Goal: Navigation & Orientation: Find specific page/section

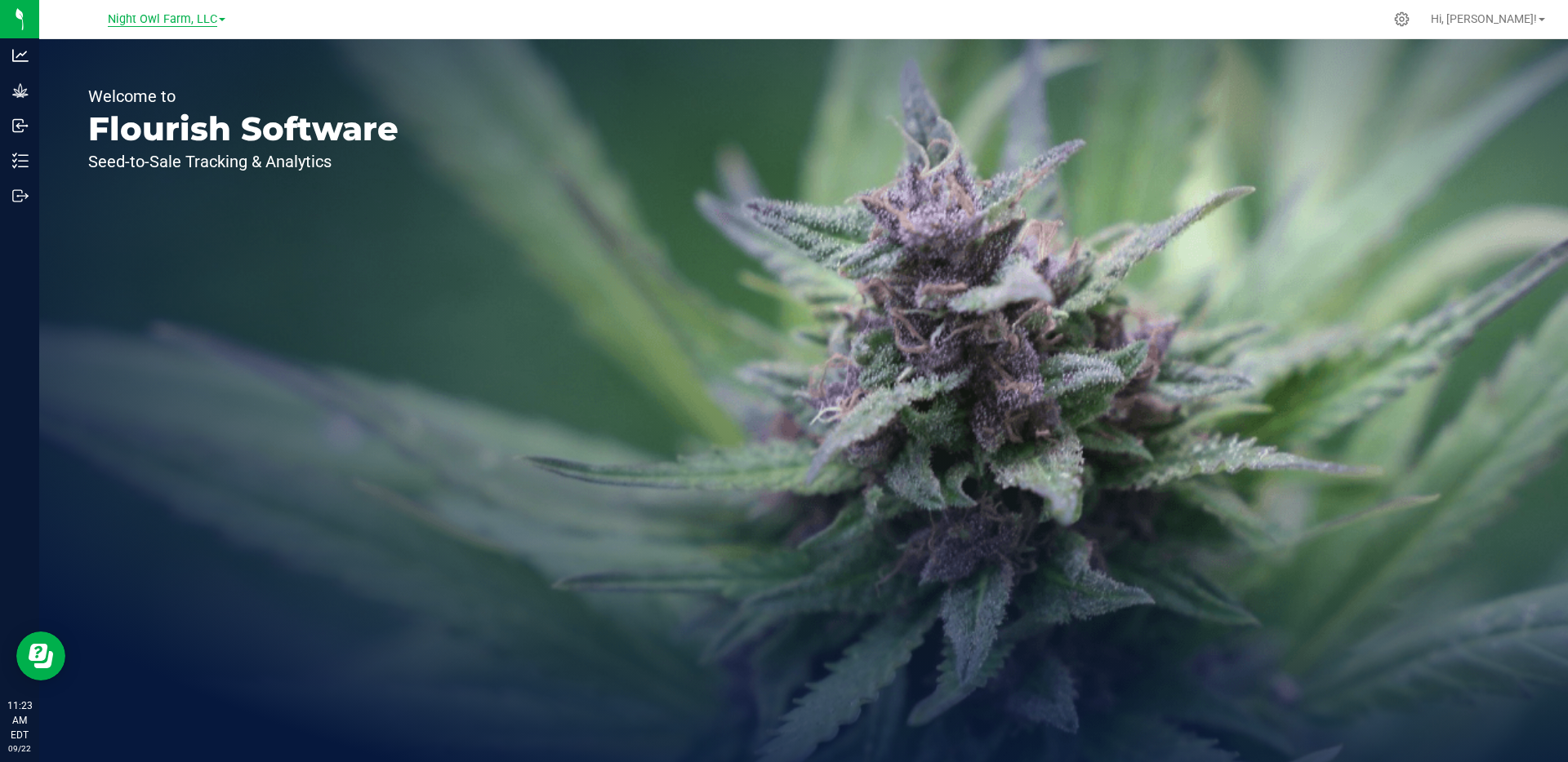
click at [151, 22] on span "Night Owl Farm, LLC" at bounding box center [162, 19] width 109 height 15
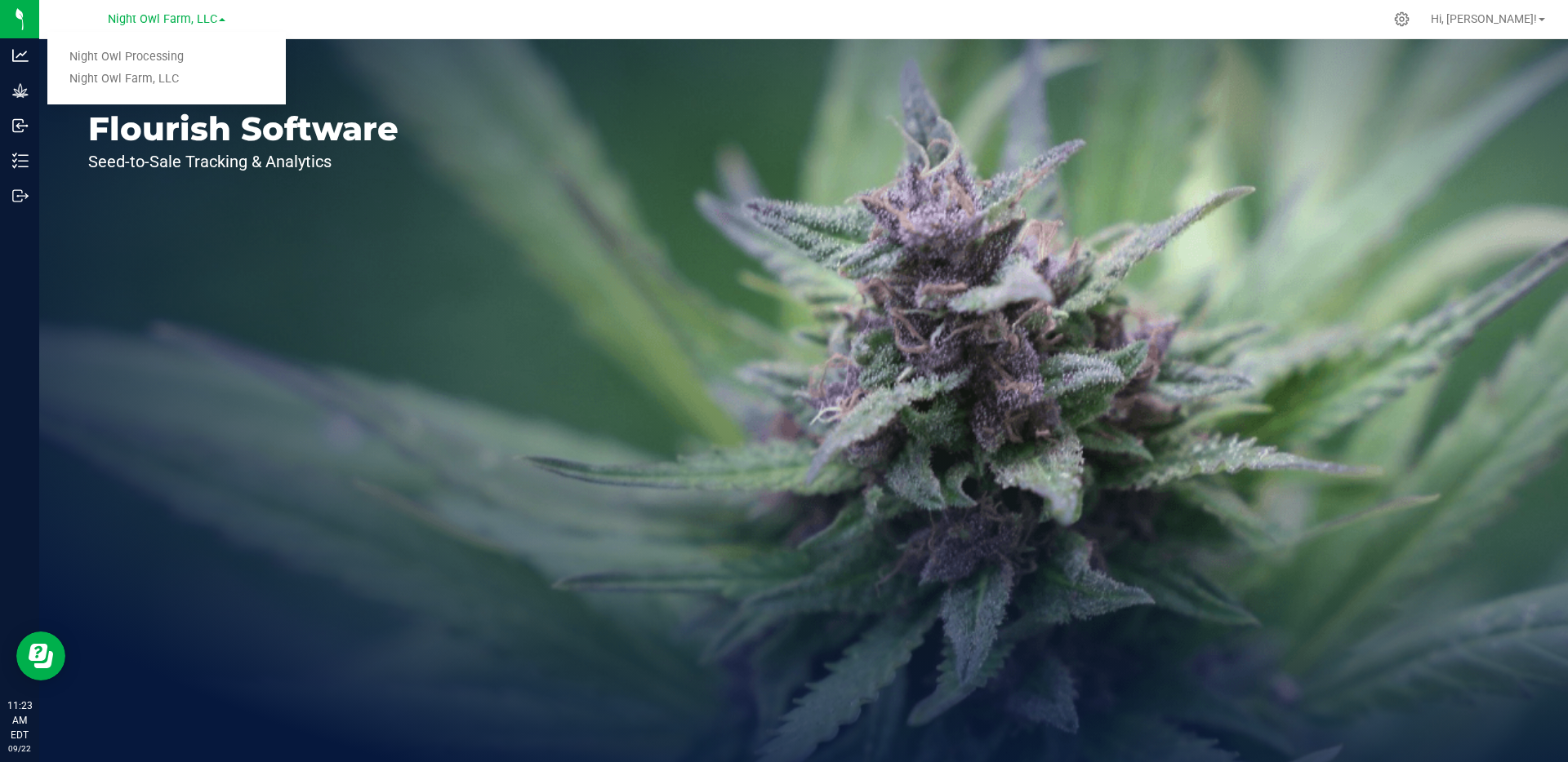
click at [180, 162] on p "Seed-to-Sale Tracking & Analytics" at bounding box center [243, 161] width 310 height 16
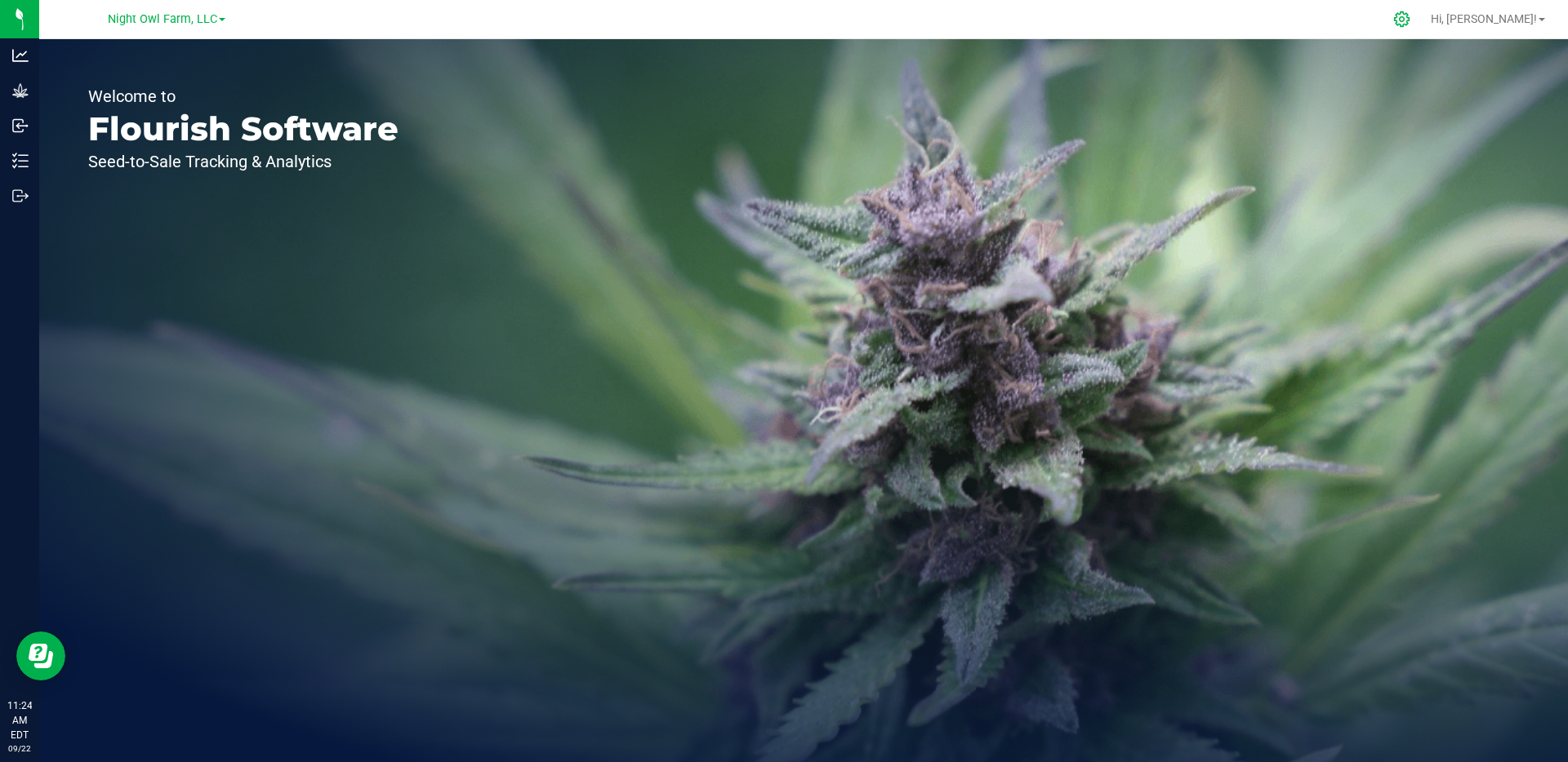
click at [1409, 21] on icon at bounding box center [1402, 20] width 16 height 16
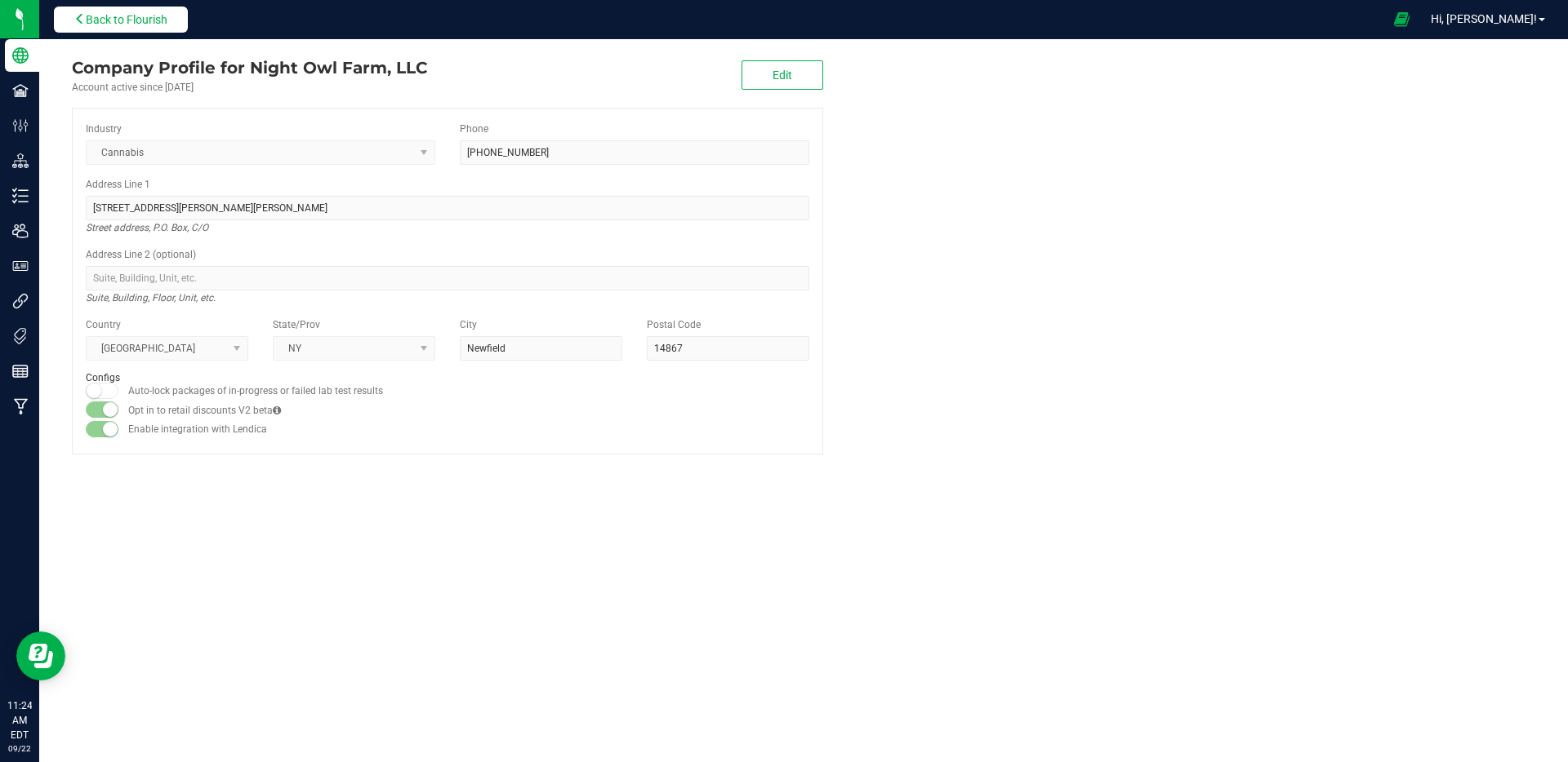
click at [89, 17] on span "Back to Flourish" at bounding box center [126, 19] width 81 height 13
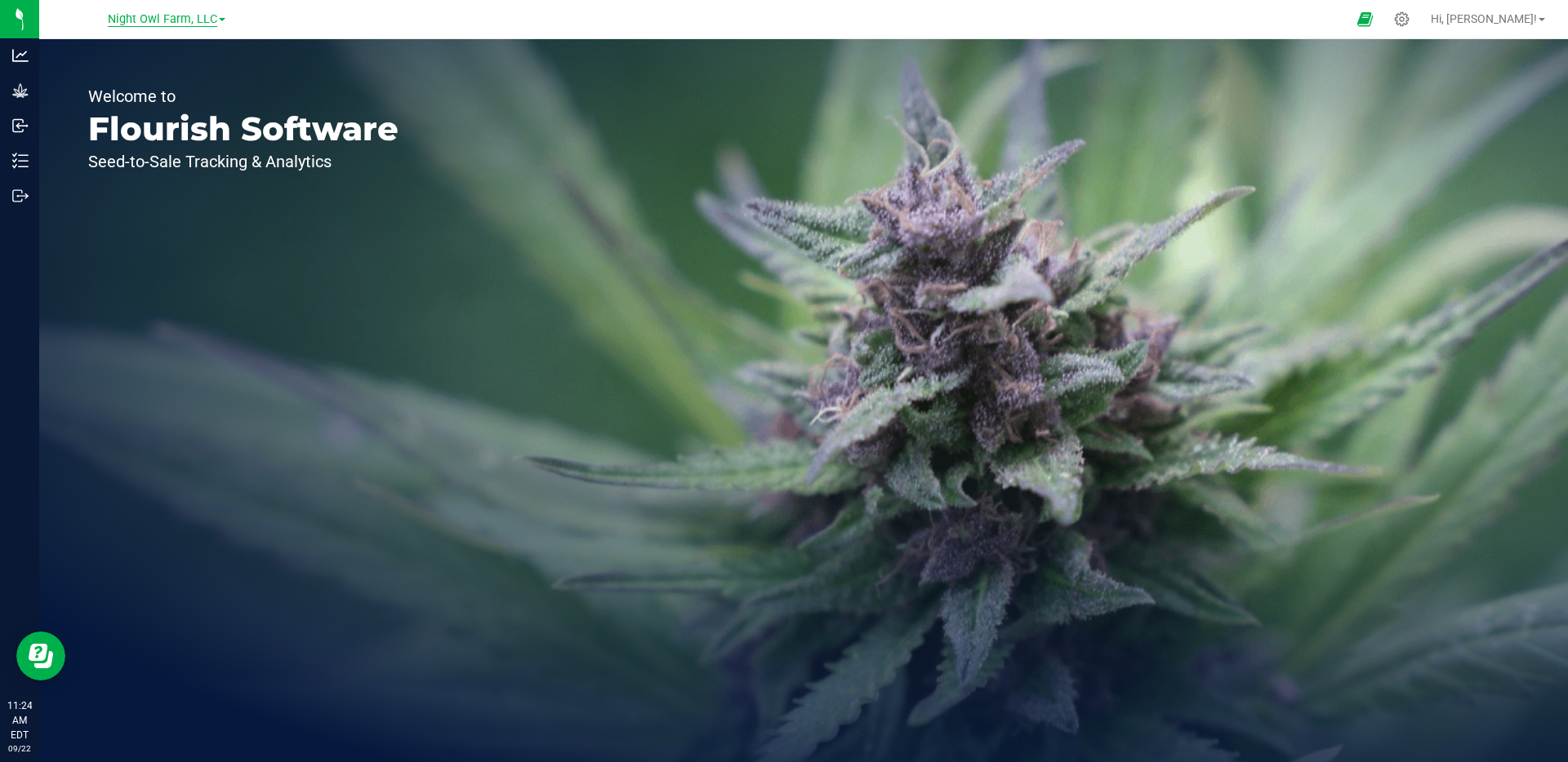
click at [170, 22] on span "Night Owl Farm, LLC" at bounding box center [162, 19] width 109 height 15
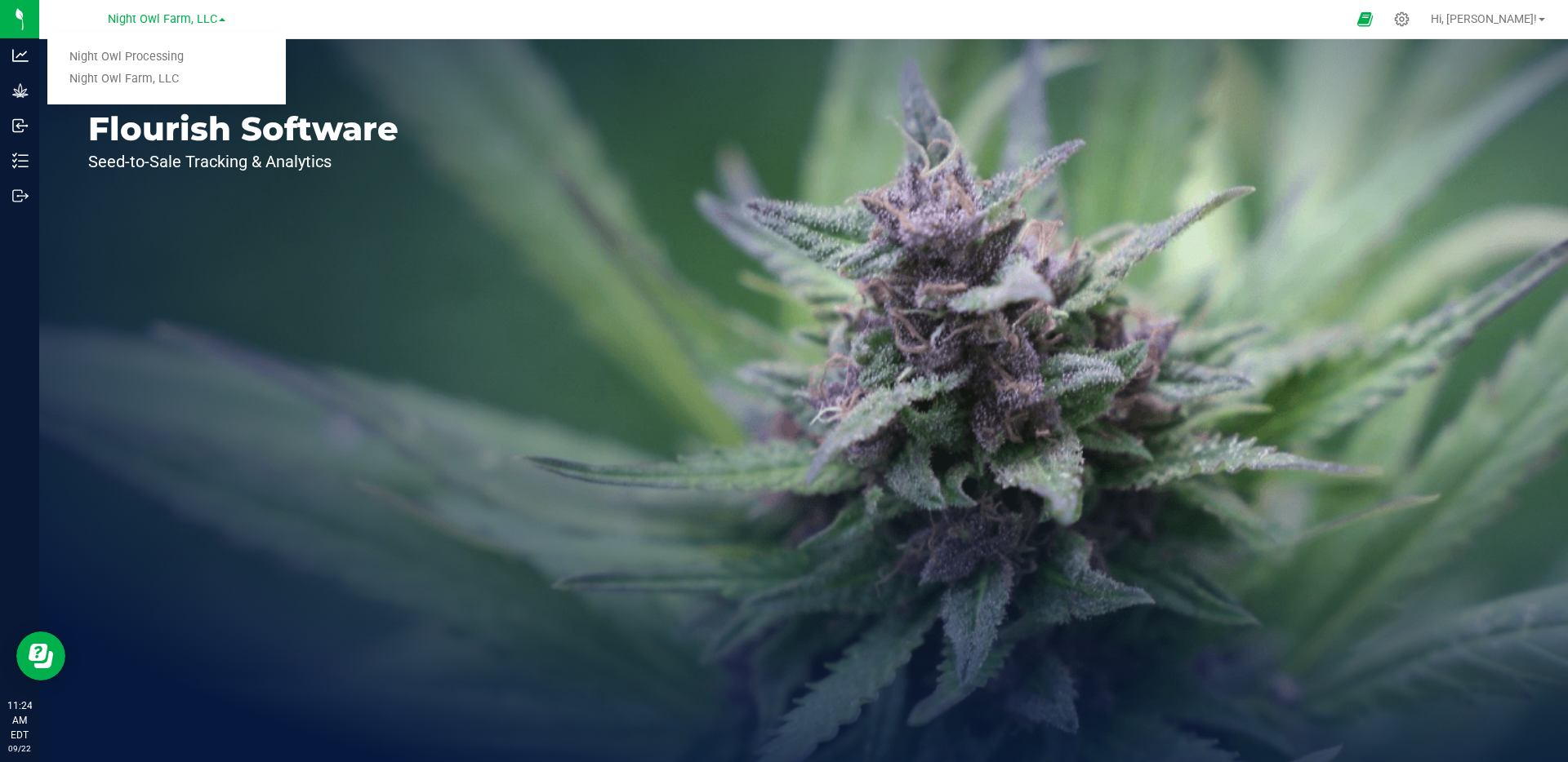
click at [177, 225] on div "Welcome to Flourish Software Seed-to-Sale Tracking & Analytics" at bounding box center [242, 400] width 408 height 723
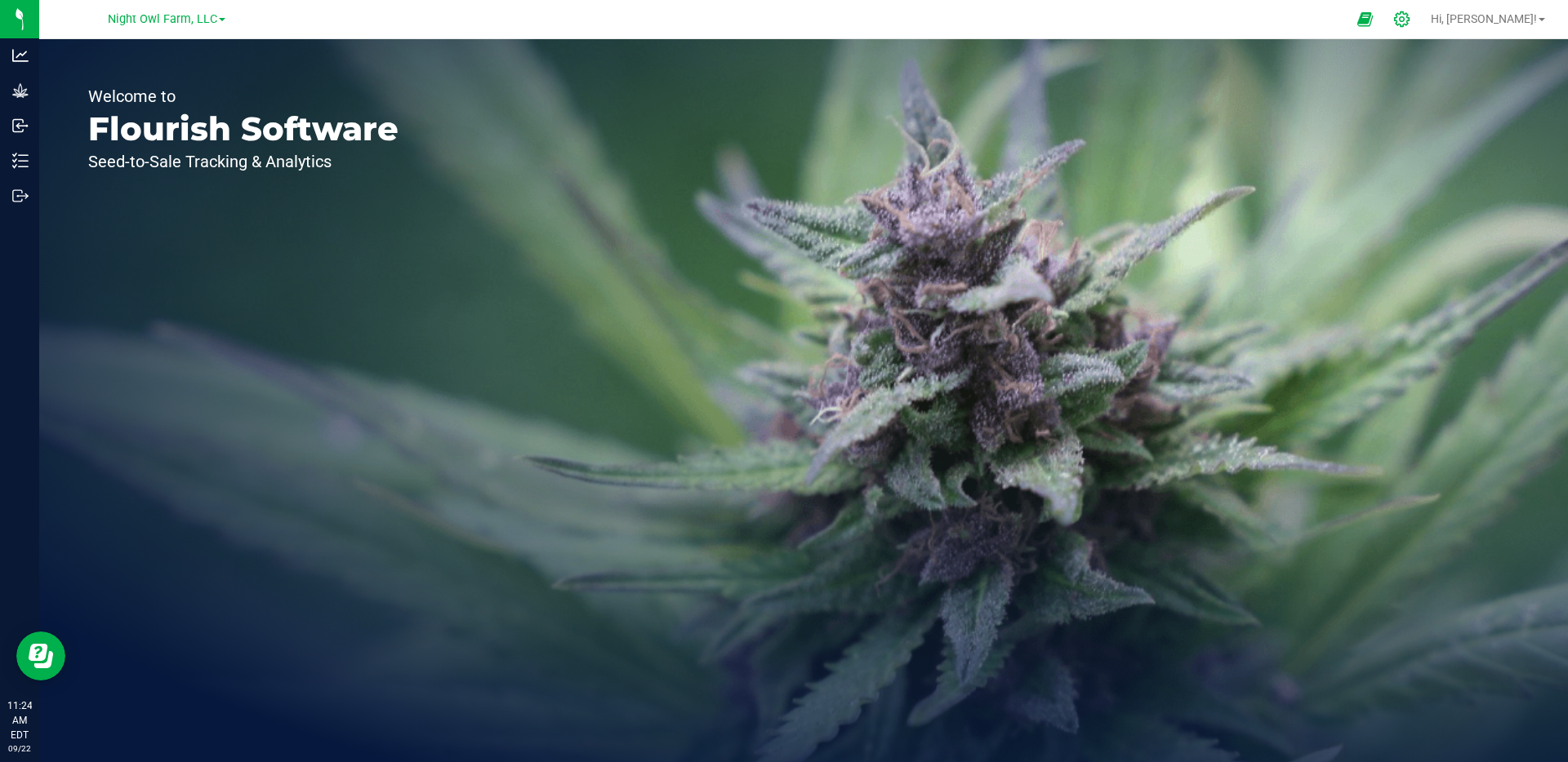
click at [1413, 18] on div at bounding box center [1401, 19] width 23 height 17
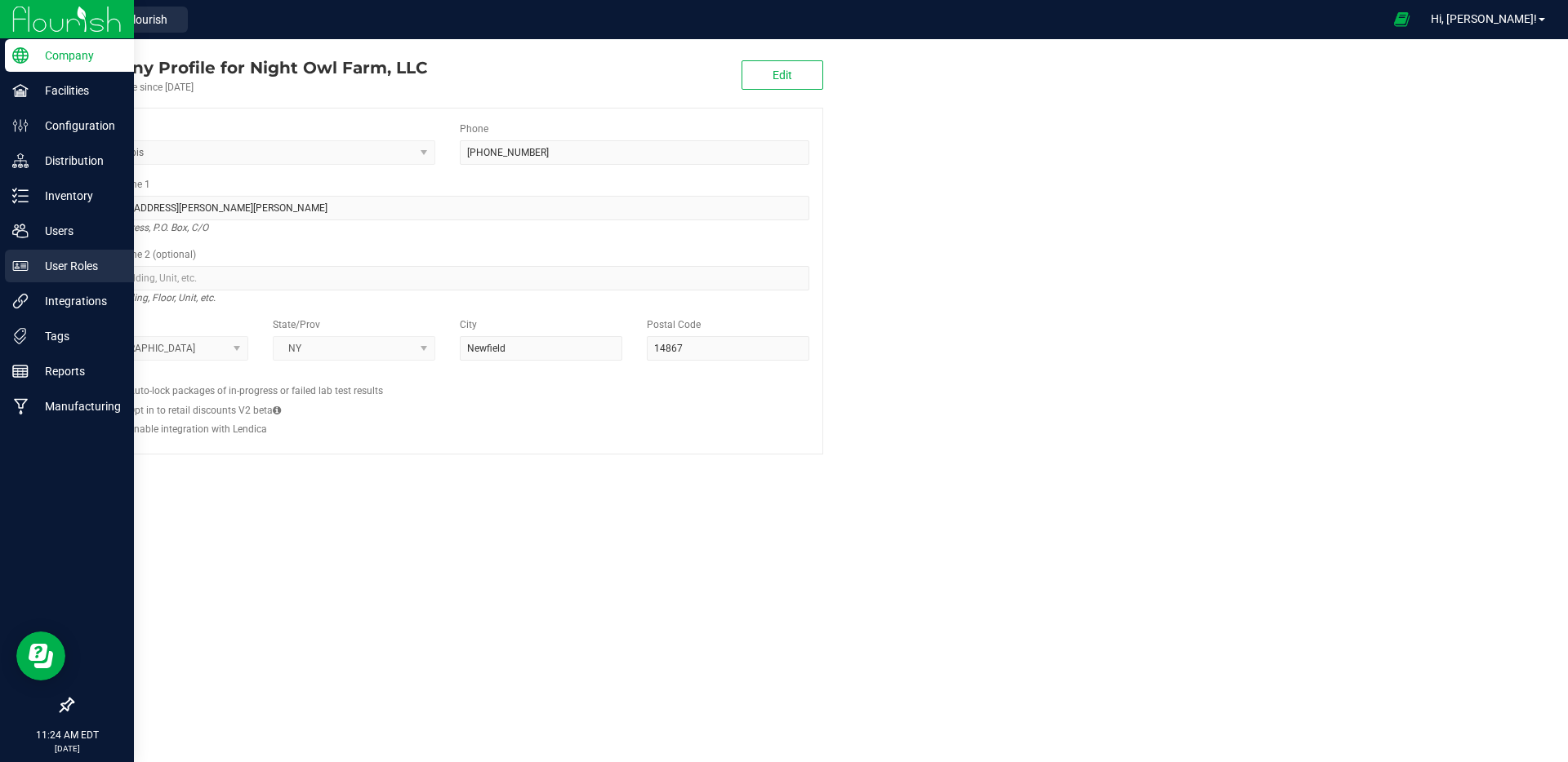
click at [44, 263] on p "User Roles" at bounding box center [78, 266] width 98 height 20
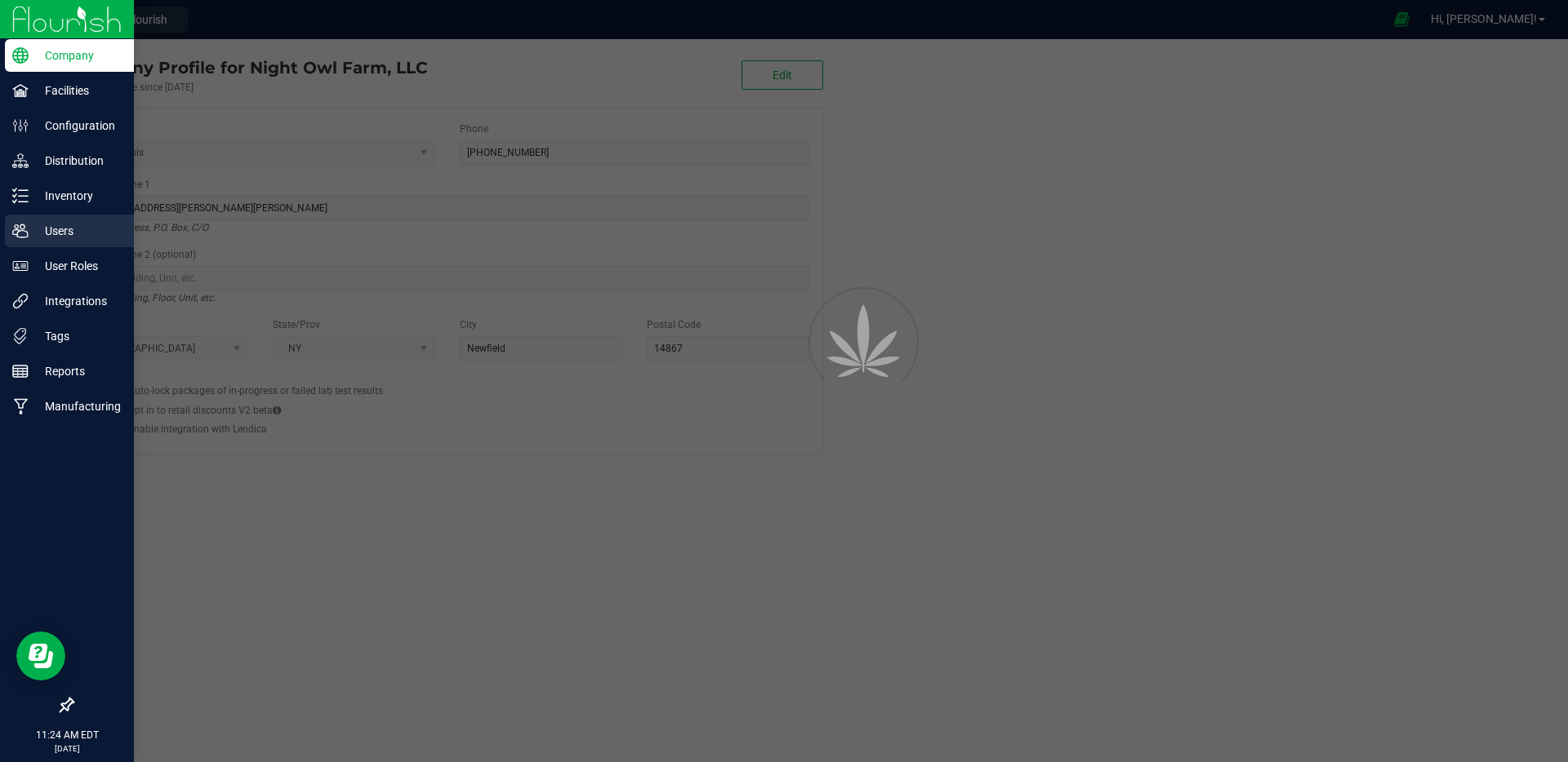
click at [51, 229] on p "Users" at bounding box center [78, 231] width 98 height 20
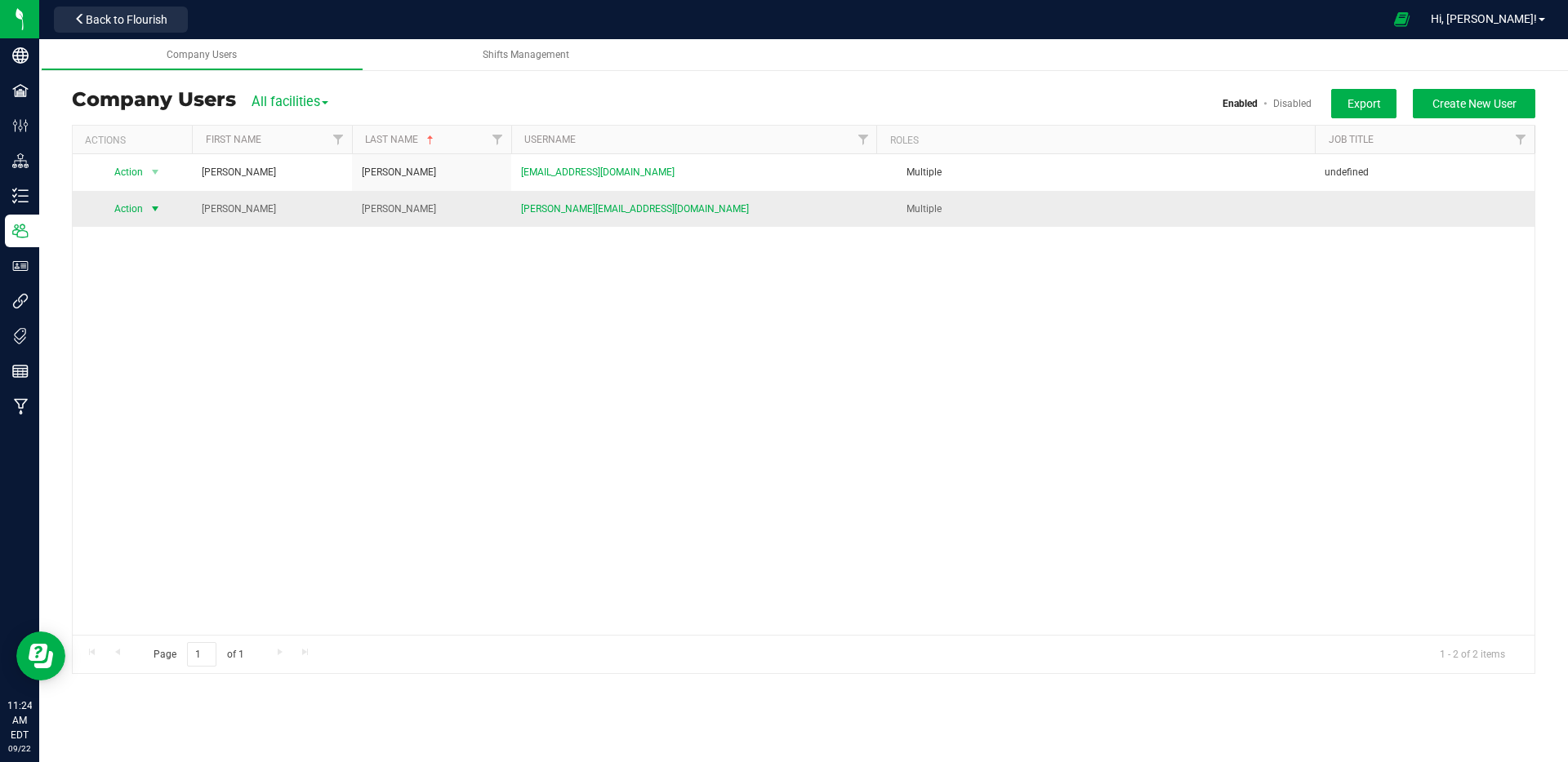
click at [126, 209] on span "Action" at bounding box center [121, 209] width 45 height 23
click at [143, 283] on li "Edit user" at bounding box center [145, 284] width 89 height 25
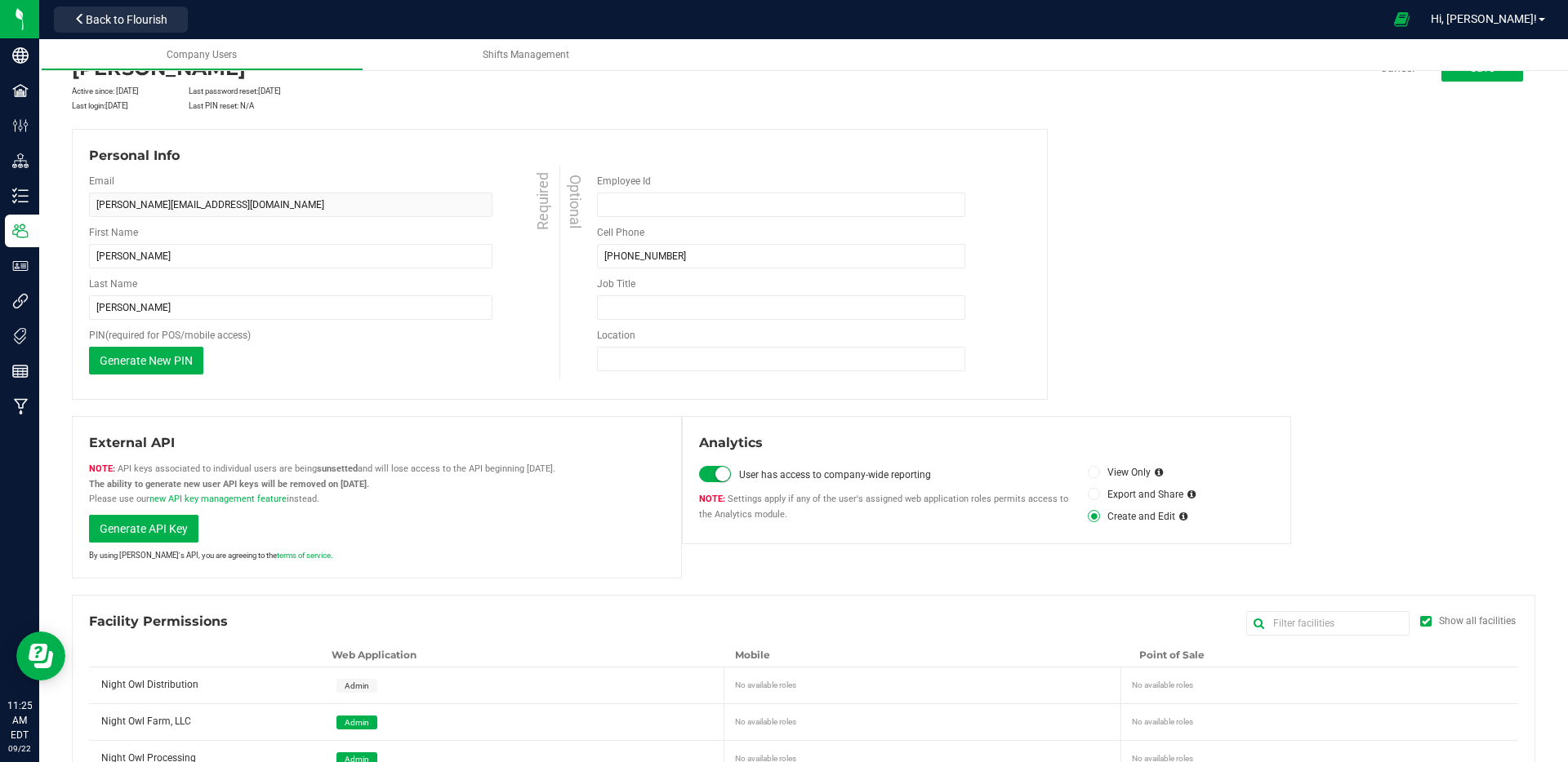
scroll to position [104, 0]
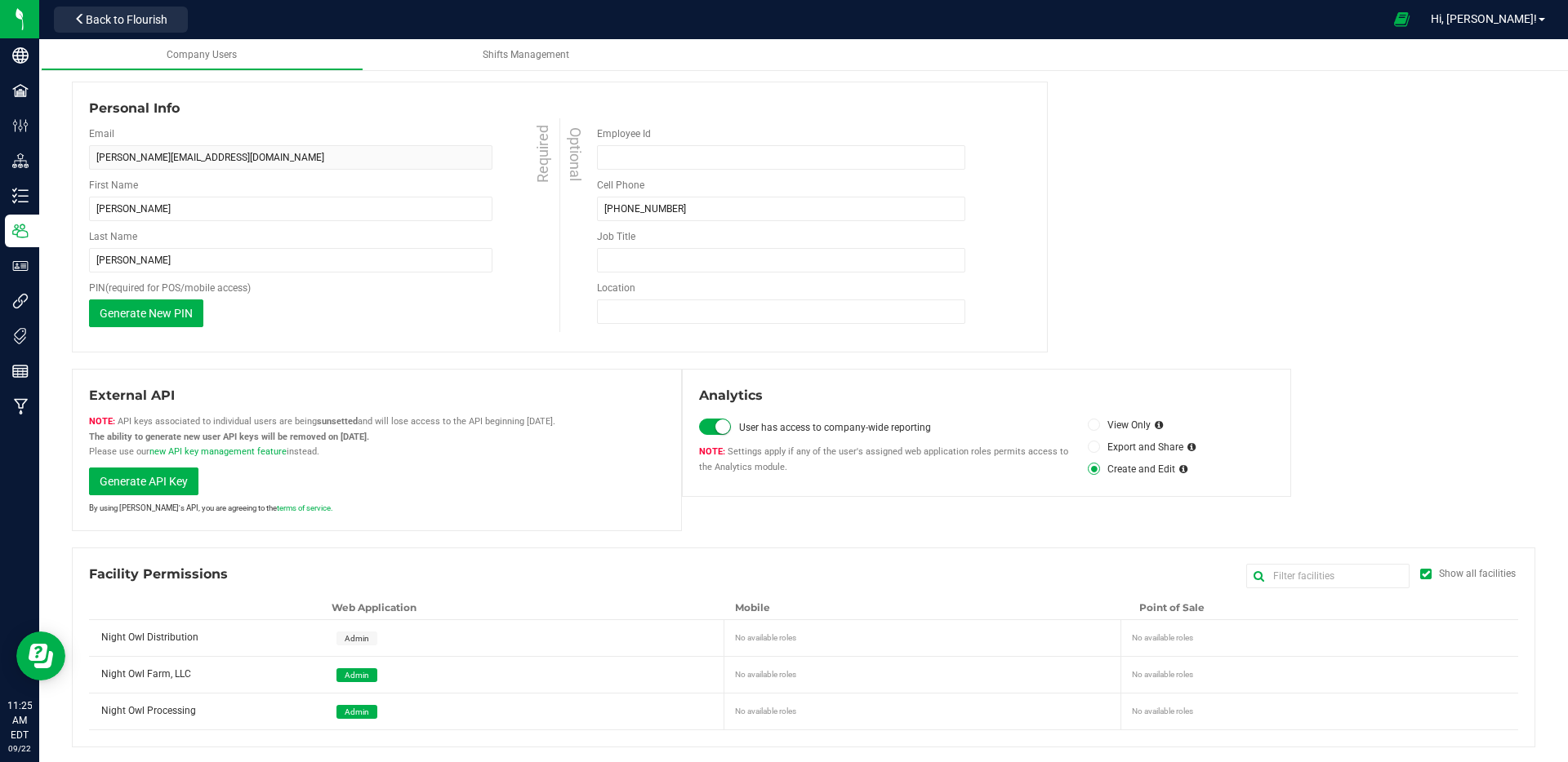
click at [359, 636] on span "Admin" at bounding box center [357, 638] width 25 height 9
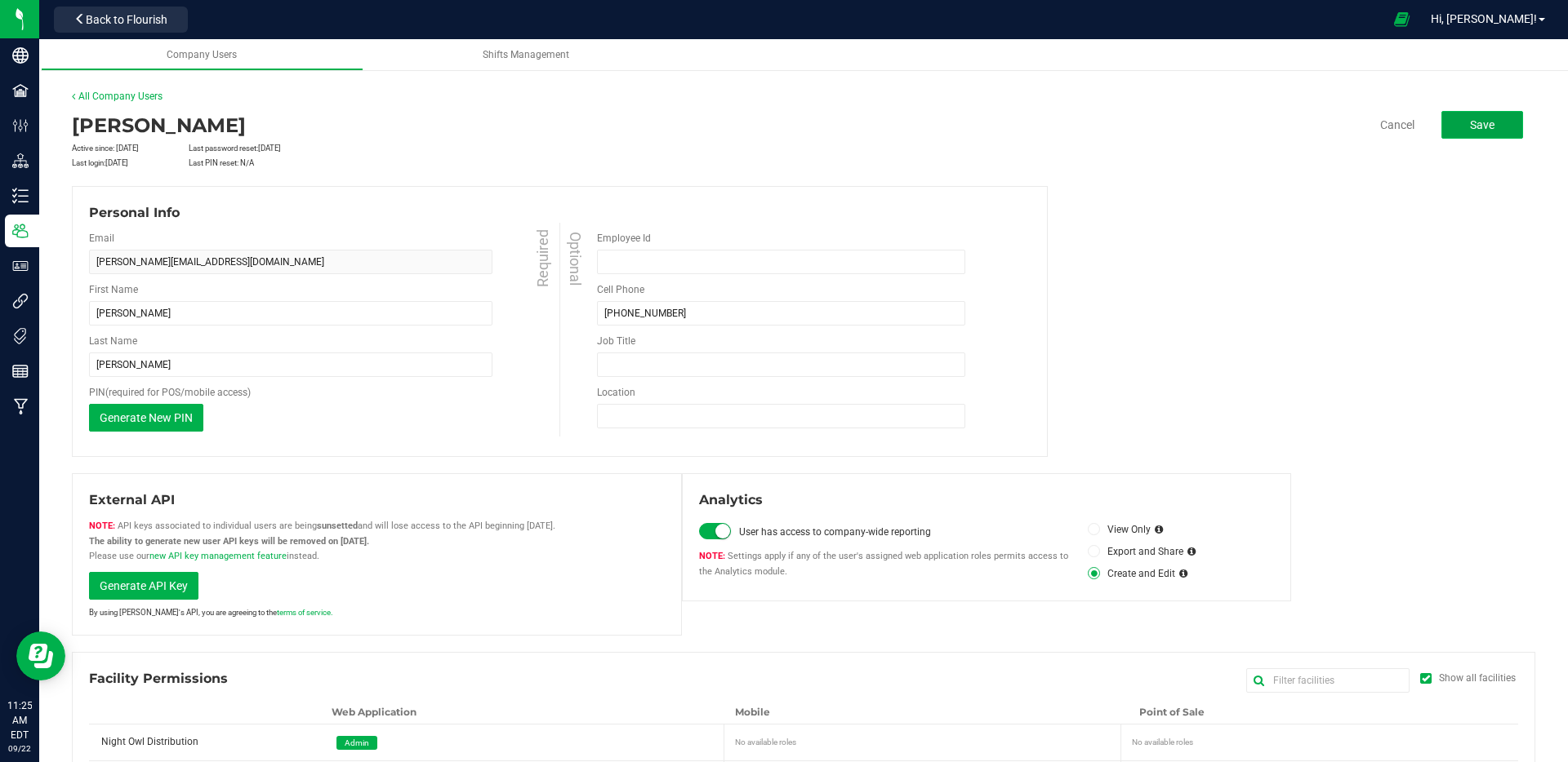
click at [1507, 119] on button "Save" at bounding box center [1482, 125] width 81 height 28
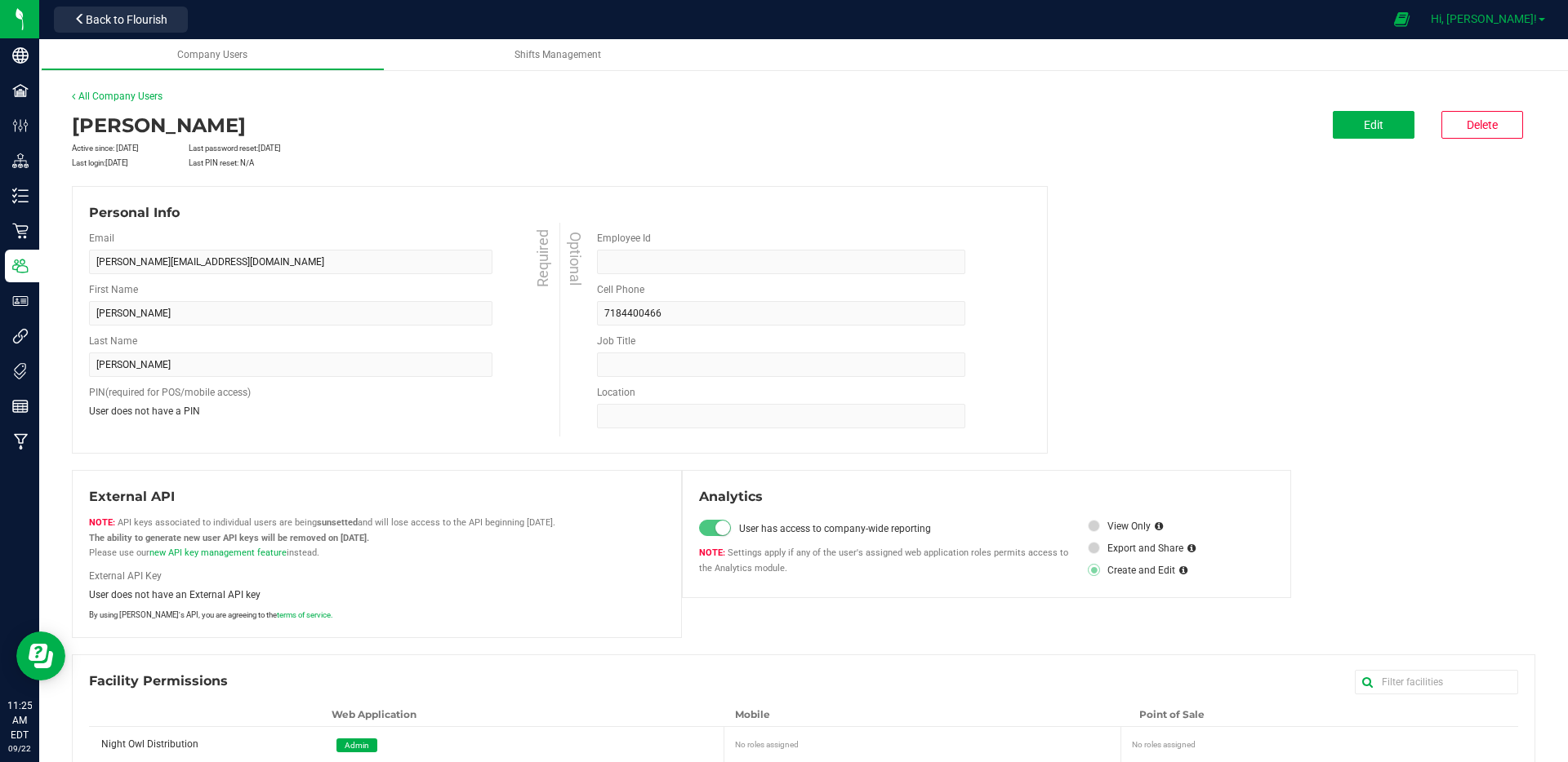
click at [1518, 23] on span "Hi, [PERSON_NAME]!" at bounding box center [1484, 18] width 106 height 13
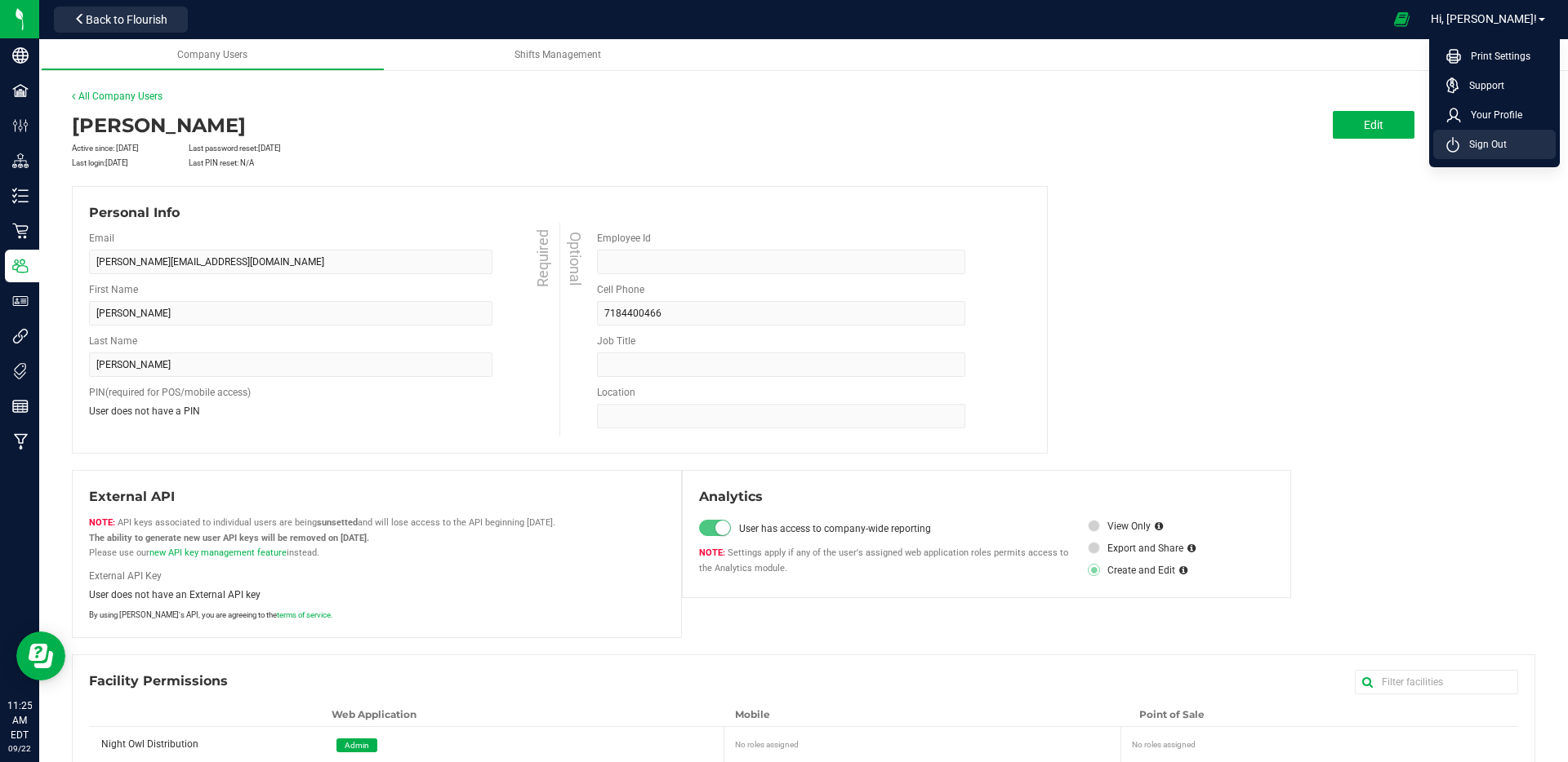
click at [1491, 149] on span "Sign Out" at bounding box center [1483, 144] width 48 height 16
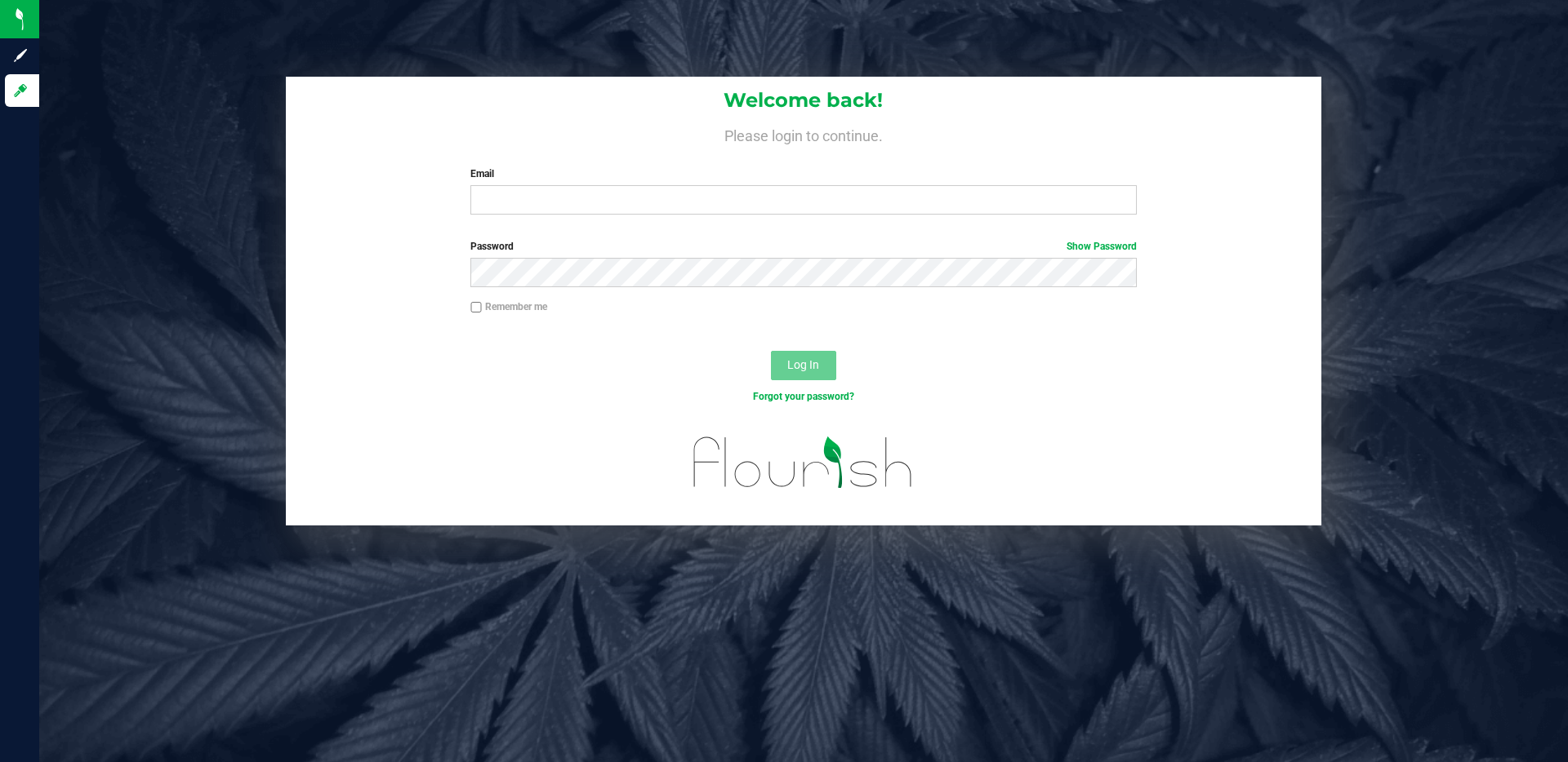
type input "[PERSON_NAME][EMAIL_ADDRESS][DOMAIN_NAME]"
click at [473, 303] on input "Remember me" at bounding box center [476, 308] width 12 height 12
checkbox input "true"
click at [790, 360] on span "Log In" at bounding box center [803, 365] width 32 height 13
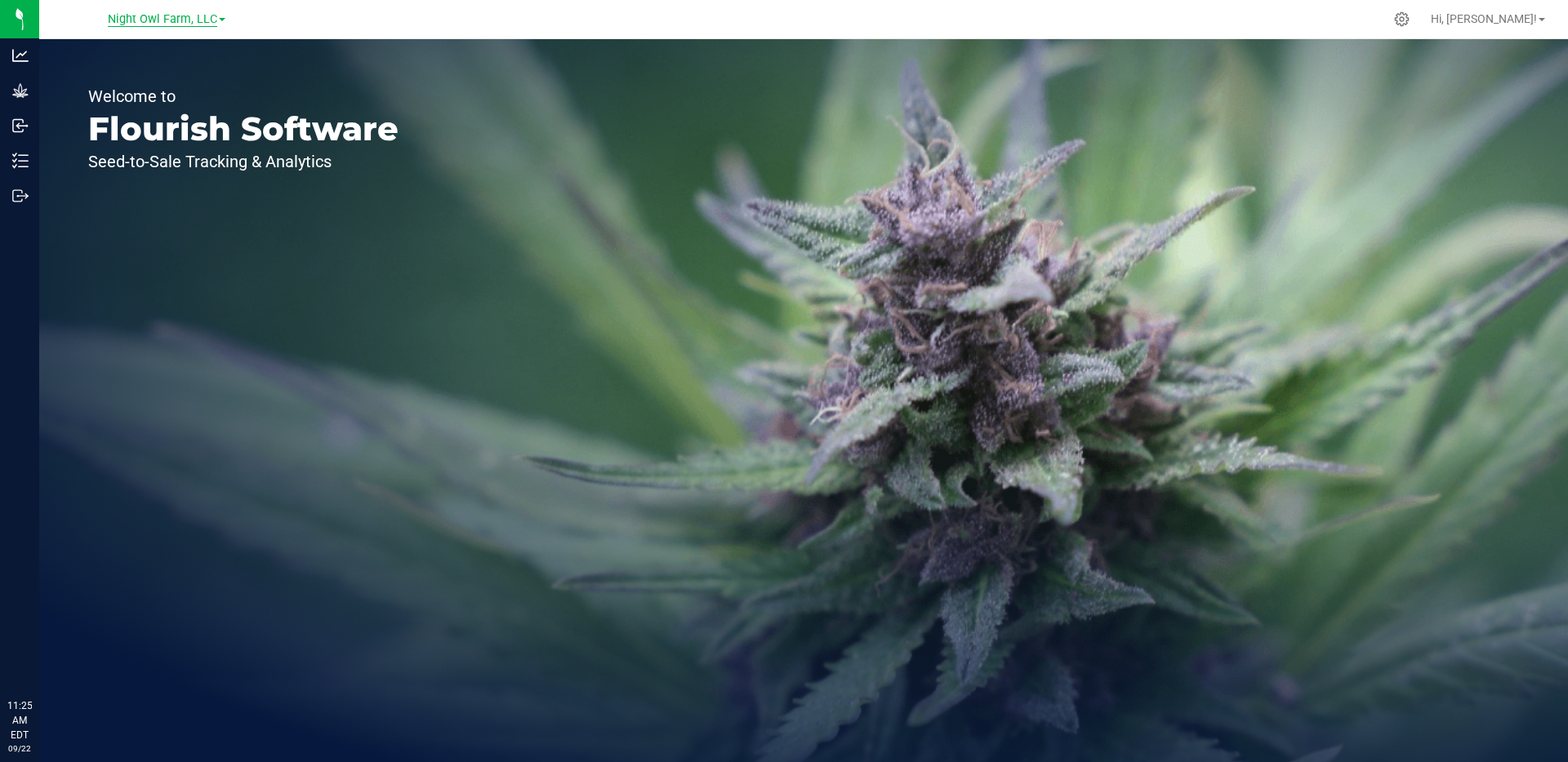
click at [133, 26] on span "Night Owl Farm, LLC" at bounding box center [162, 19] width 109 height 15
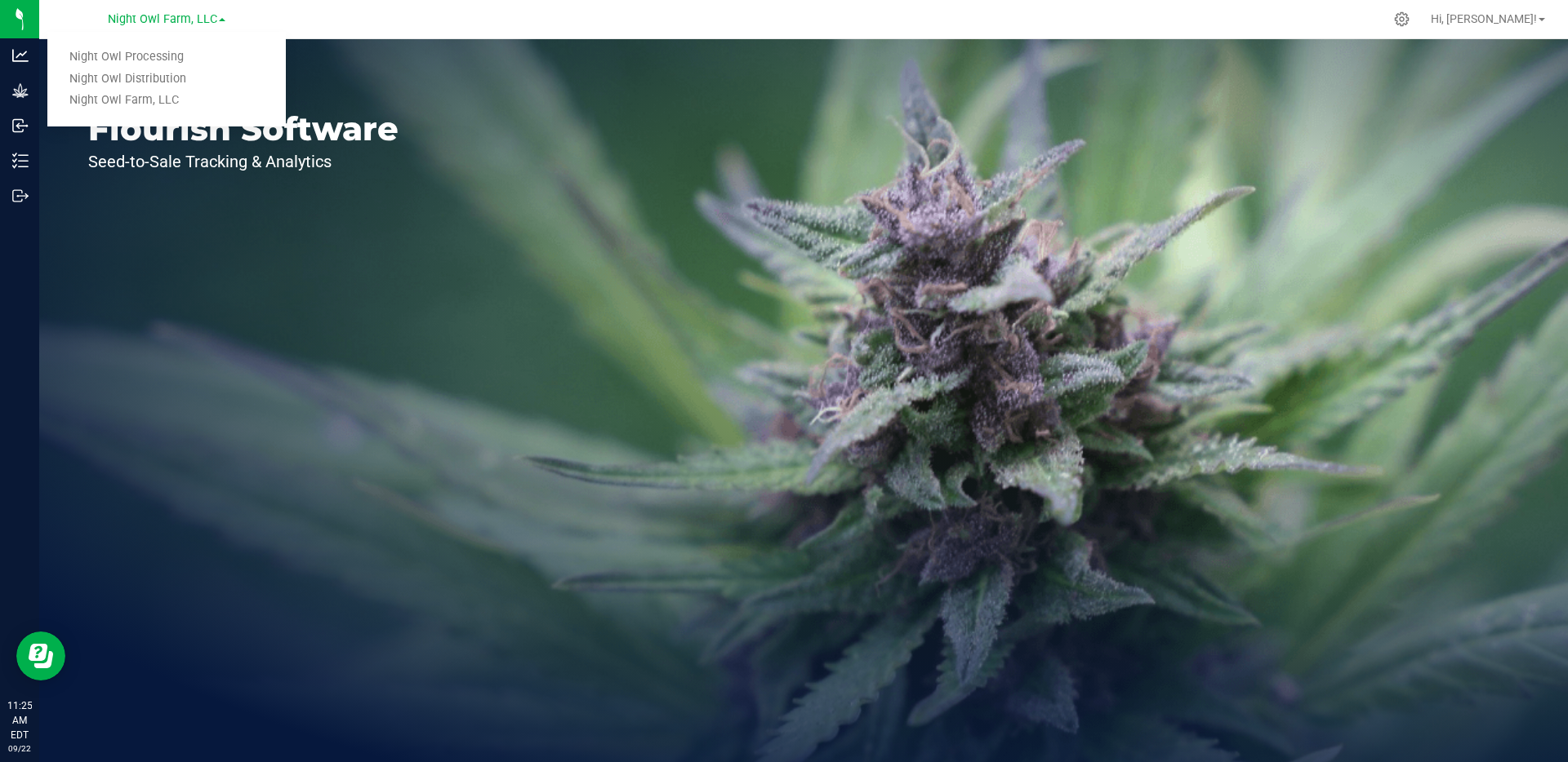
click at [228, 189] on div "Welcome to Flourish Software Seed-to-Sale Tracking & Analytics" at bounding box center [242, 400] width 408 height 723
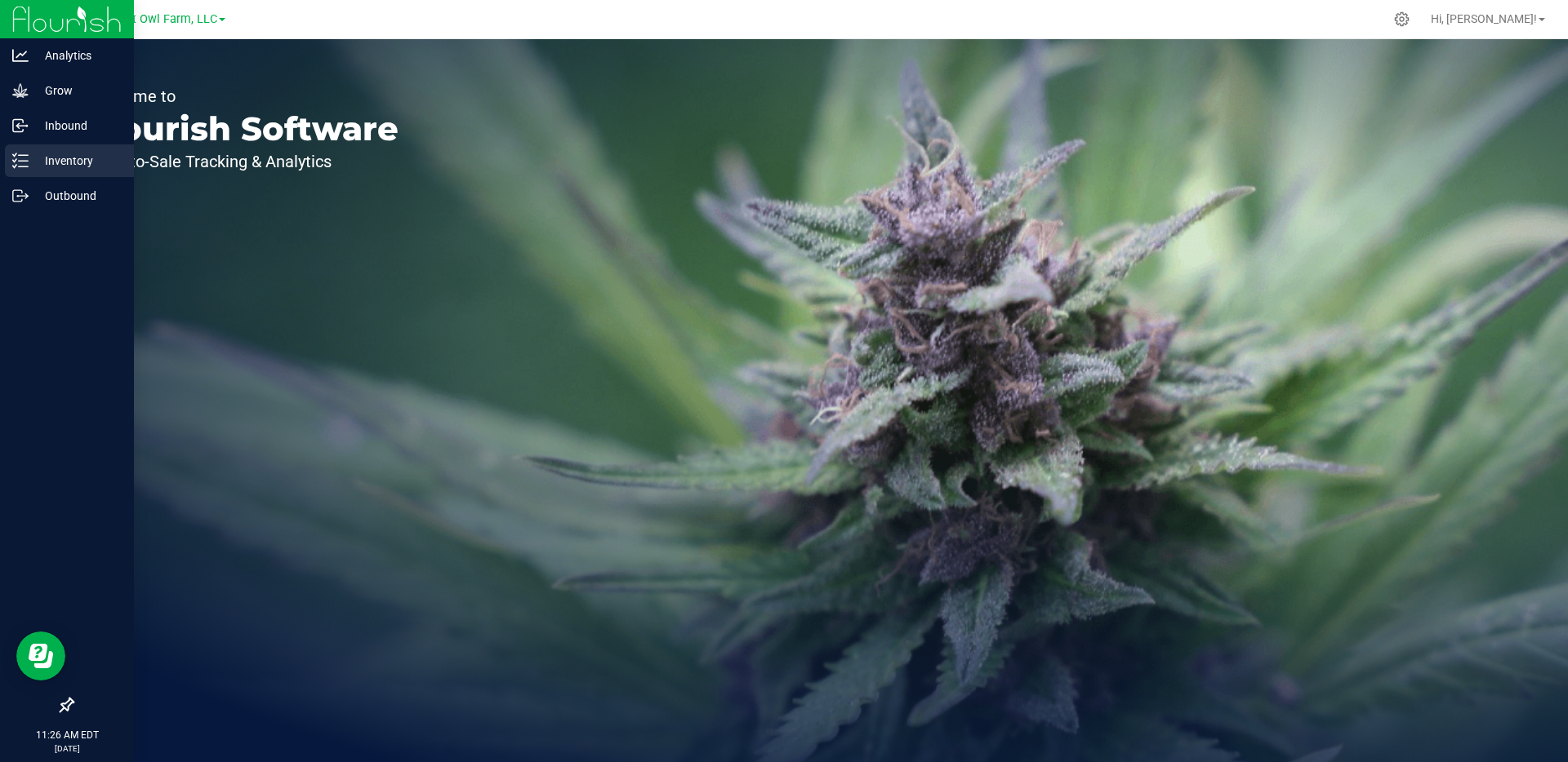
click at [76, 162] on p "Inventory" at bounding box center [78, 161] width 98 height 20
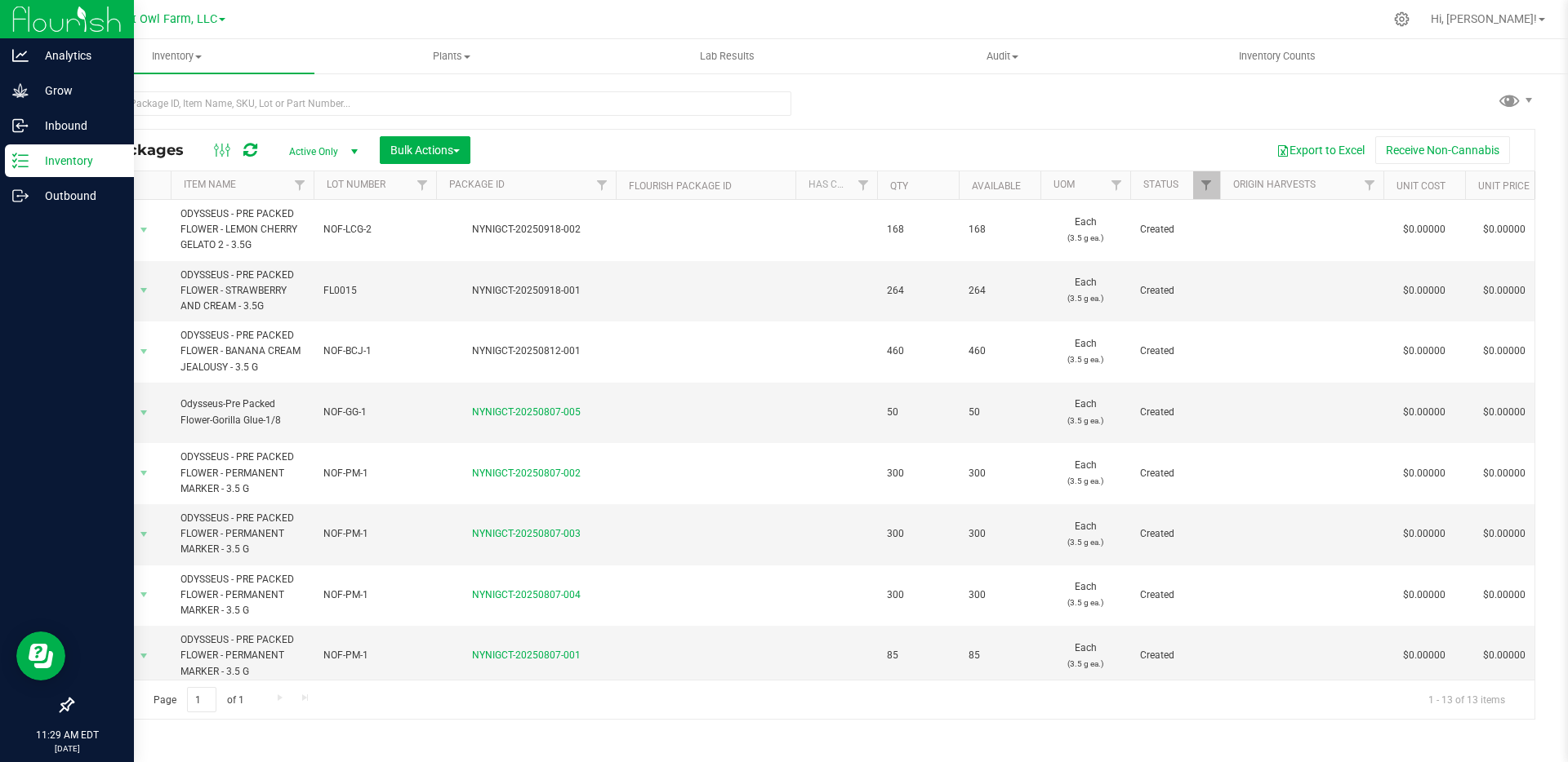
click at [30, 19] on img at bounding box center [67, 19] width 109 height 39
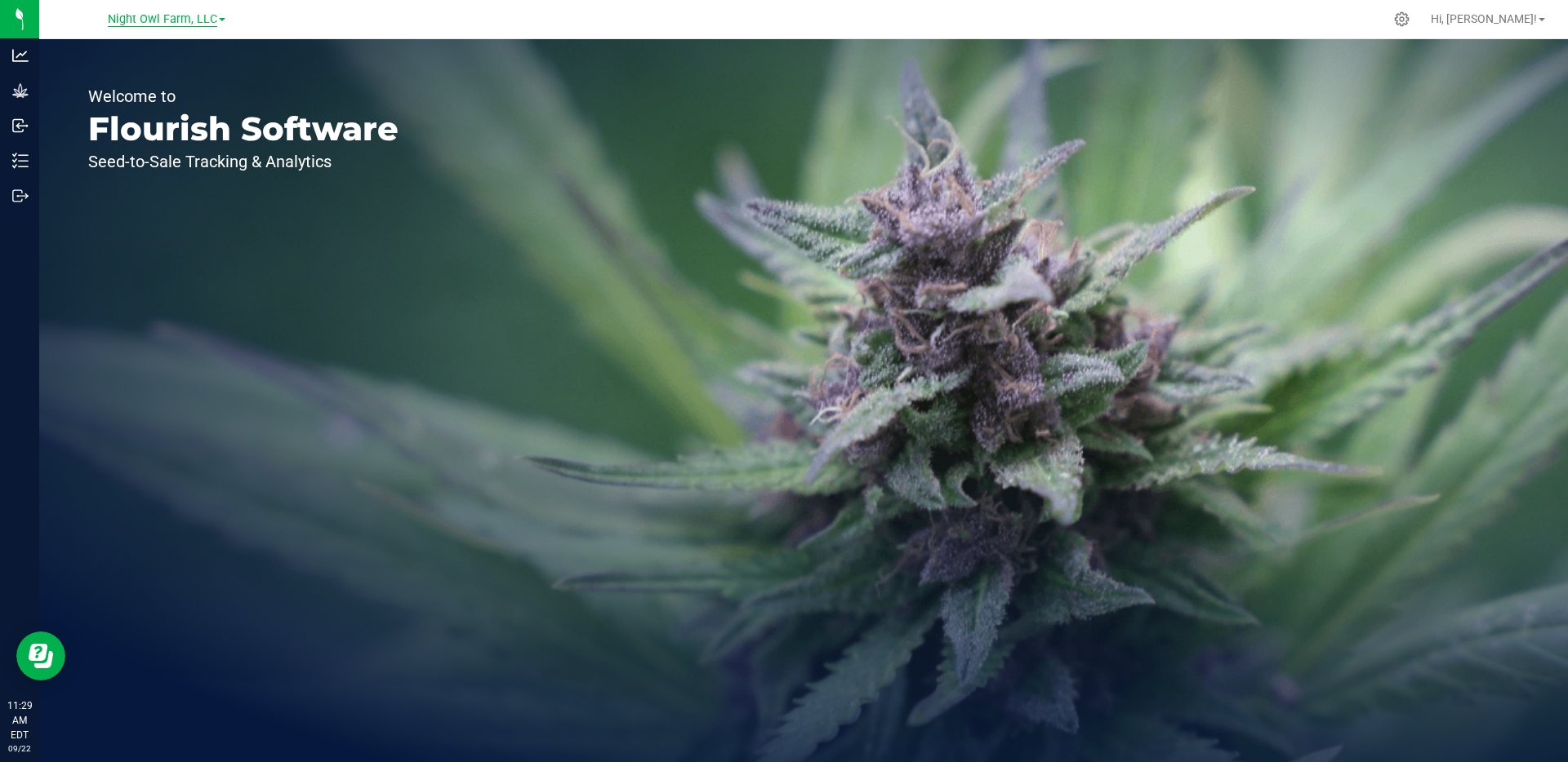
click at [199, 23] on span "Night Owl Farm, LLC" at bounding box center [162, 19] width 109 height 15
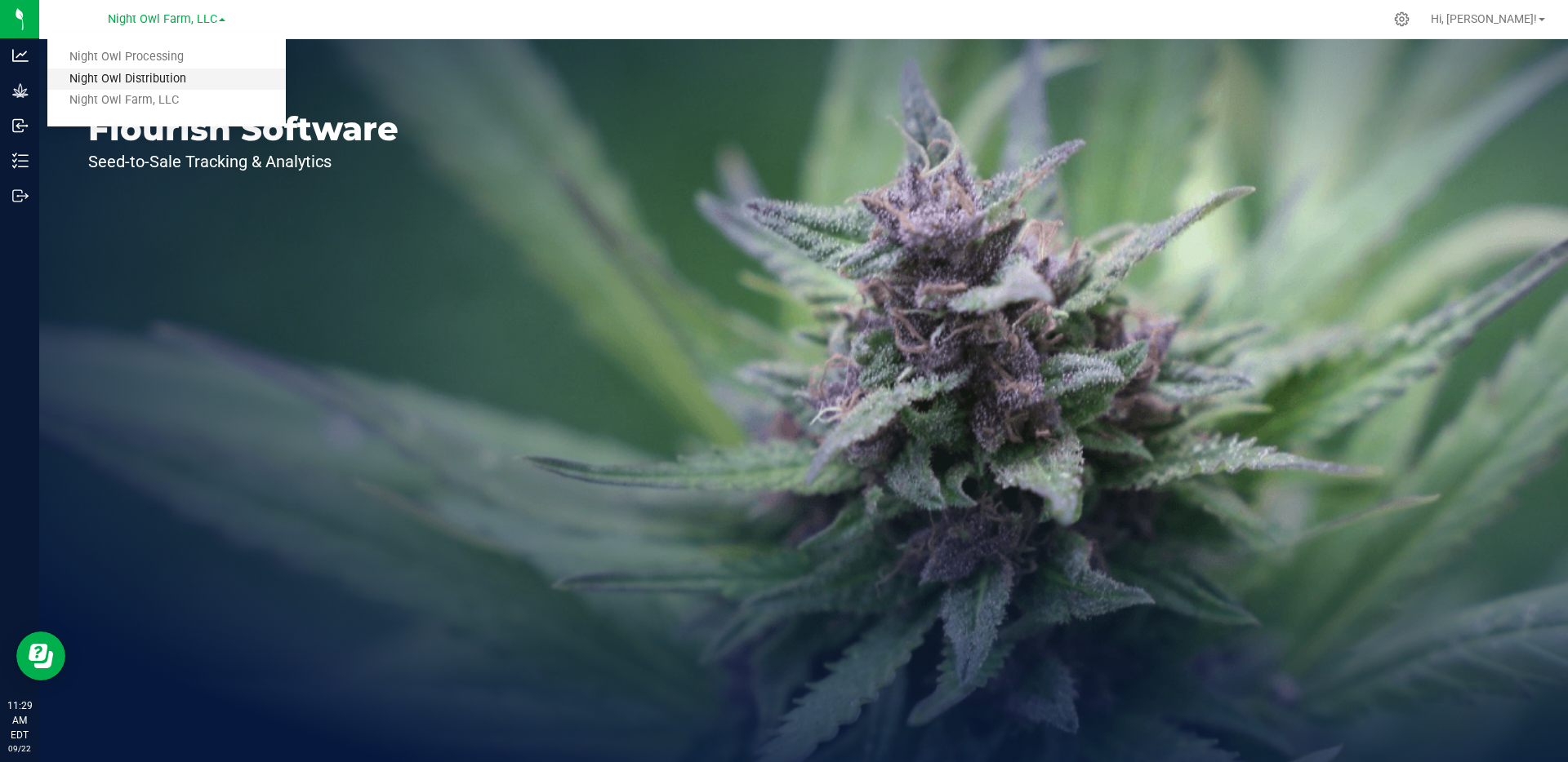
click at [152, 83] on link "Night Owl Distribution" at bounding box center [167, 79] width 238 height 22
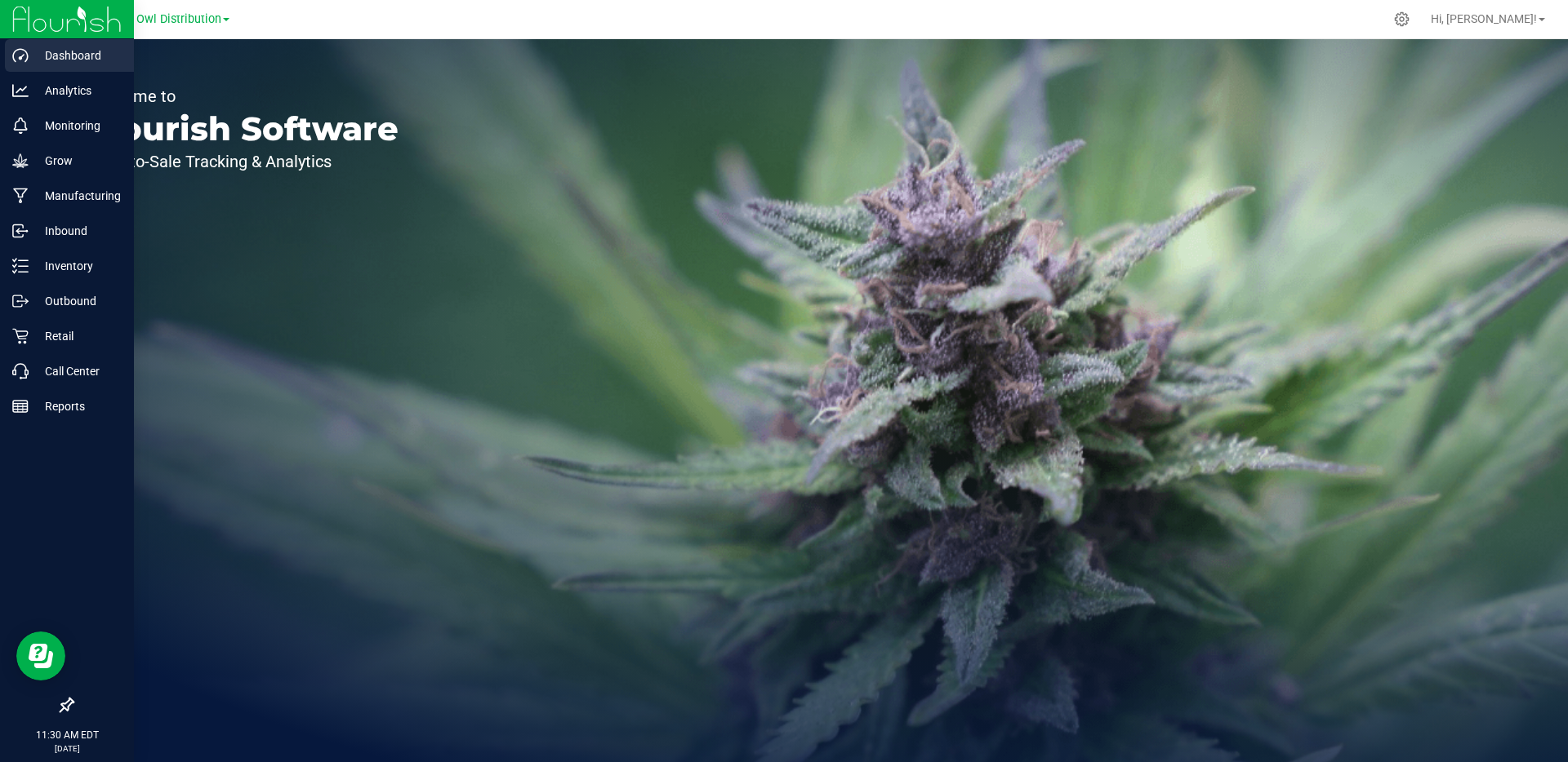
click at [69, 61] on p "Dashboard" at bounding box center [78, 56] width 98 height 20
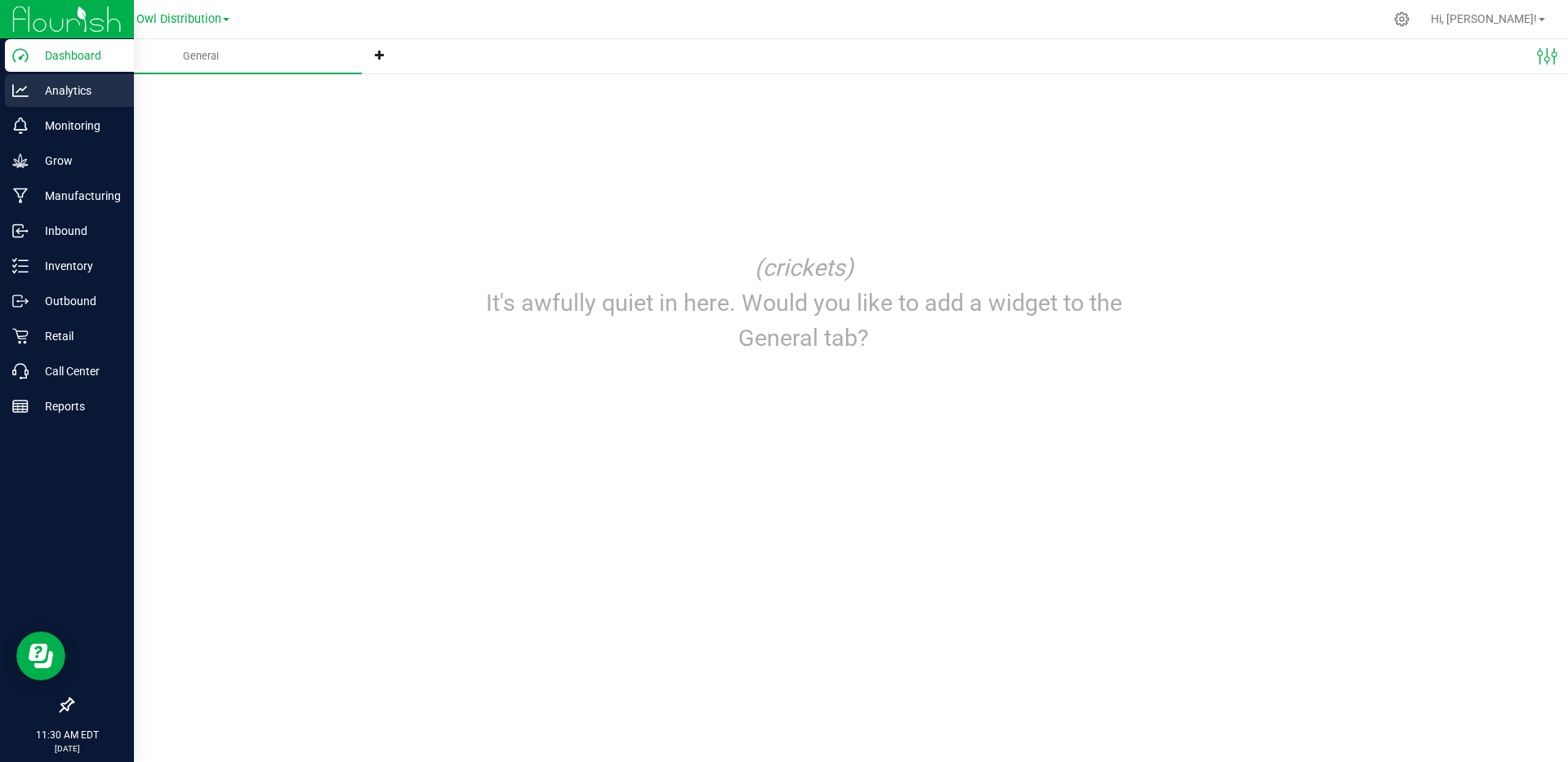
click at [77, 89] on p "Analytics" at bounding box center [78, 90] width 98 height 20
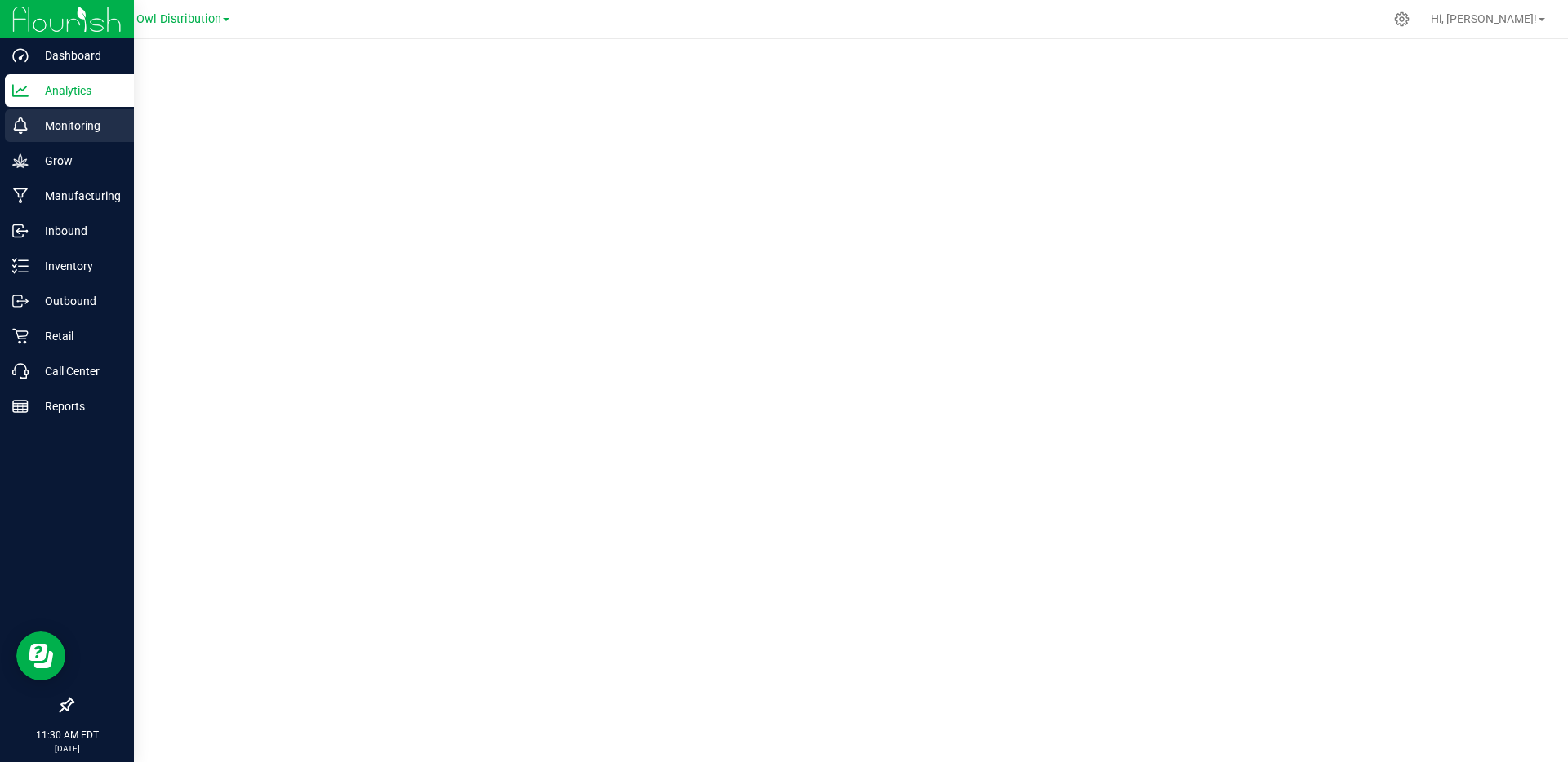
click at [75, 131] on p "Monitoring" at bounding box center [78, 126] width 98 height 20
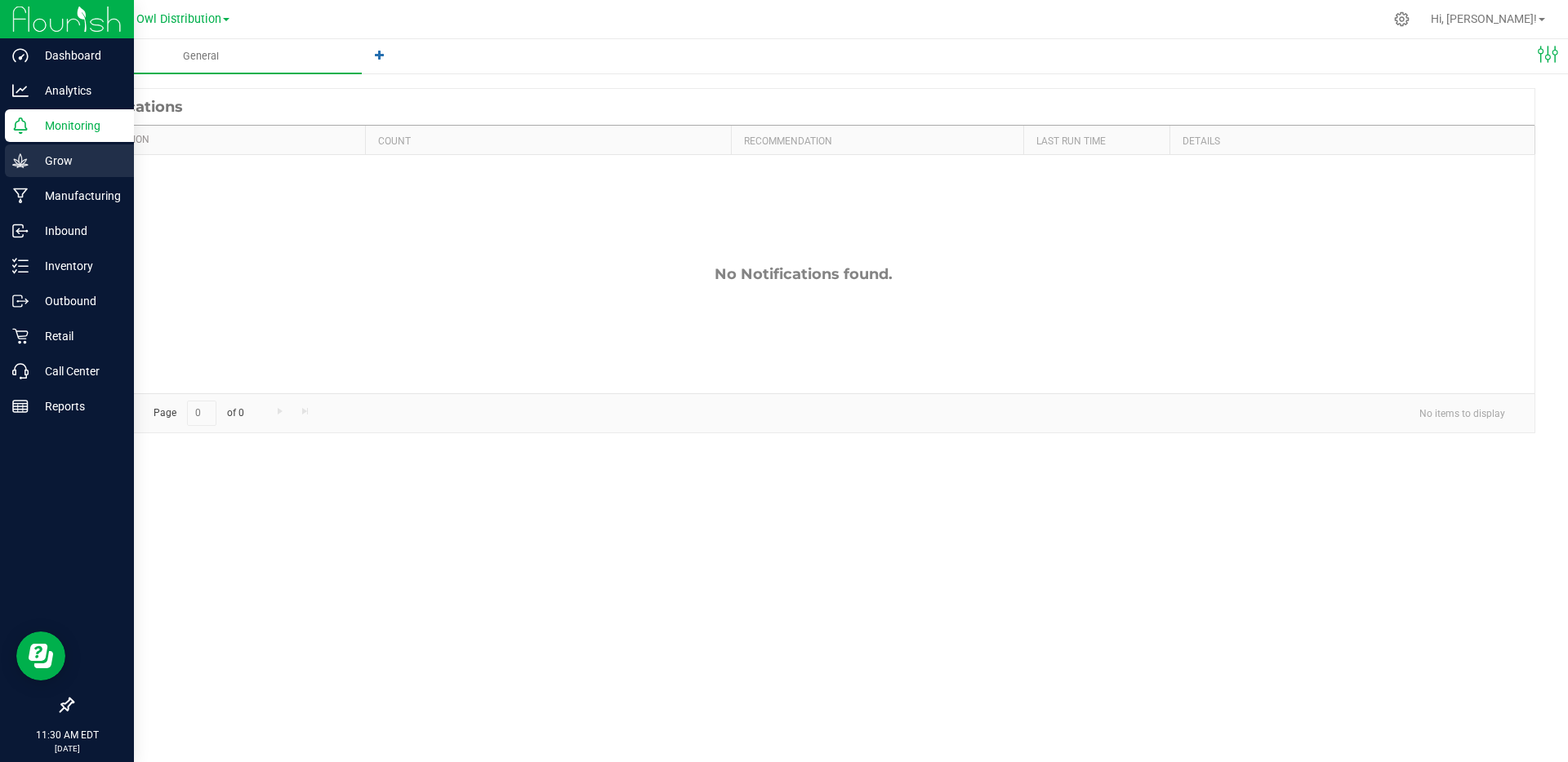
click at [21, 160] on icon at bounding box center [20, 161] width 16 height 16
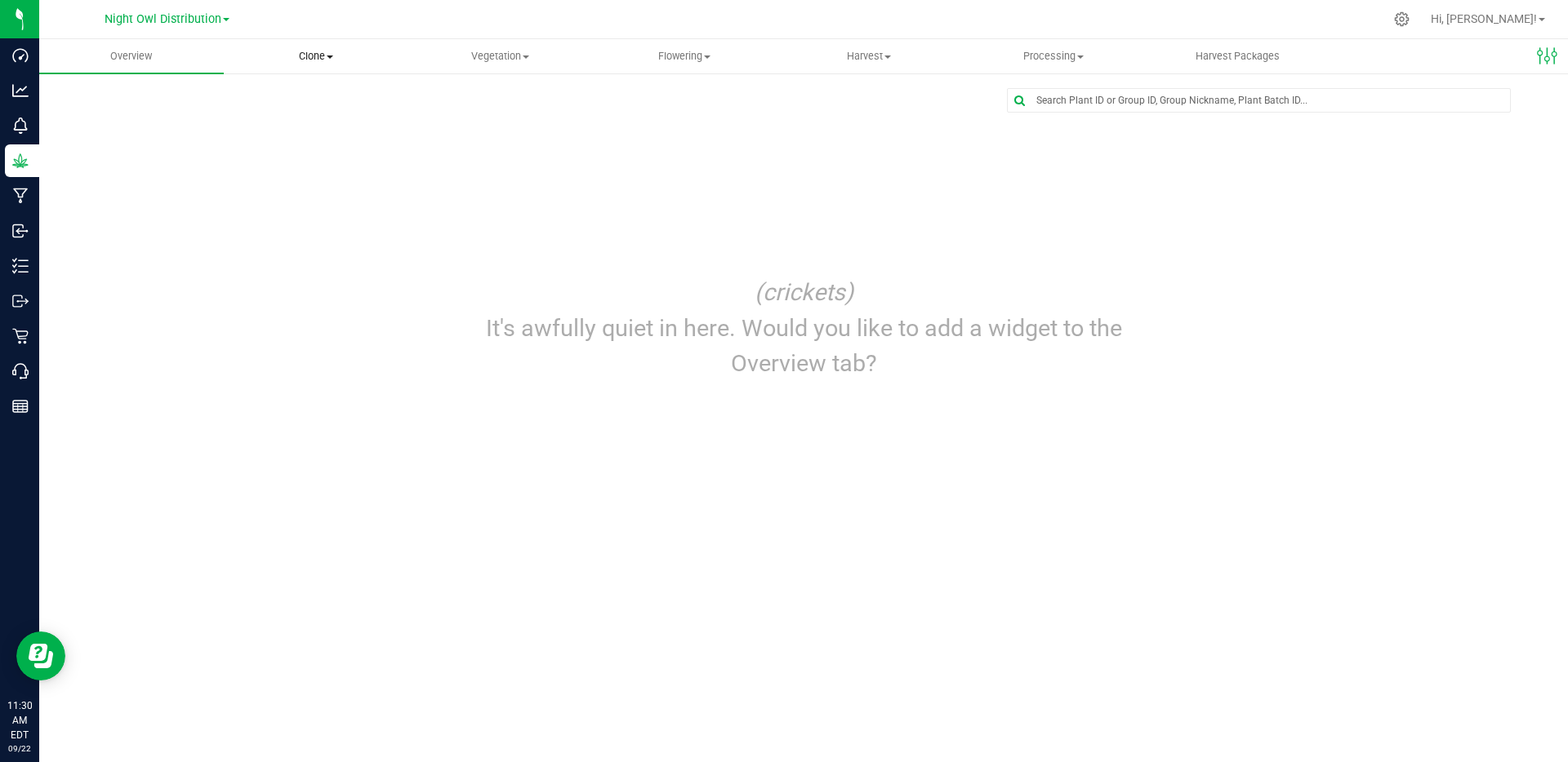
click at [309, 63] on span "Clone" at bounding box center [316, 56] width 183 height 15
click at [663, 53] on span "Flowering" at bounding box center [685, 56] width 183 height 15
click at [647, 120] on span "Flowering groups" at bounding box center [660, 118] width 135 height 14
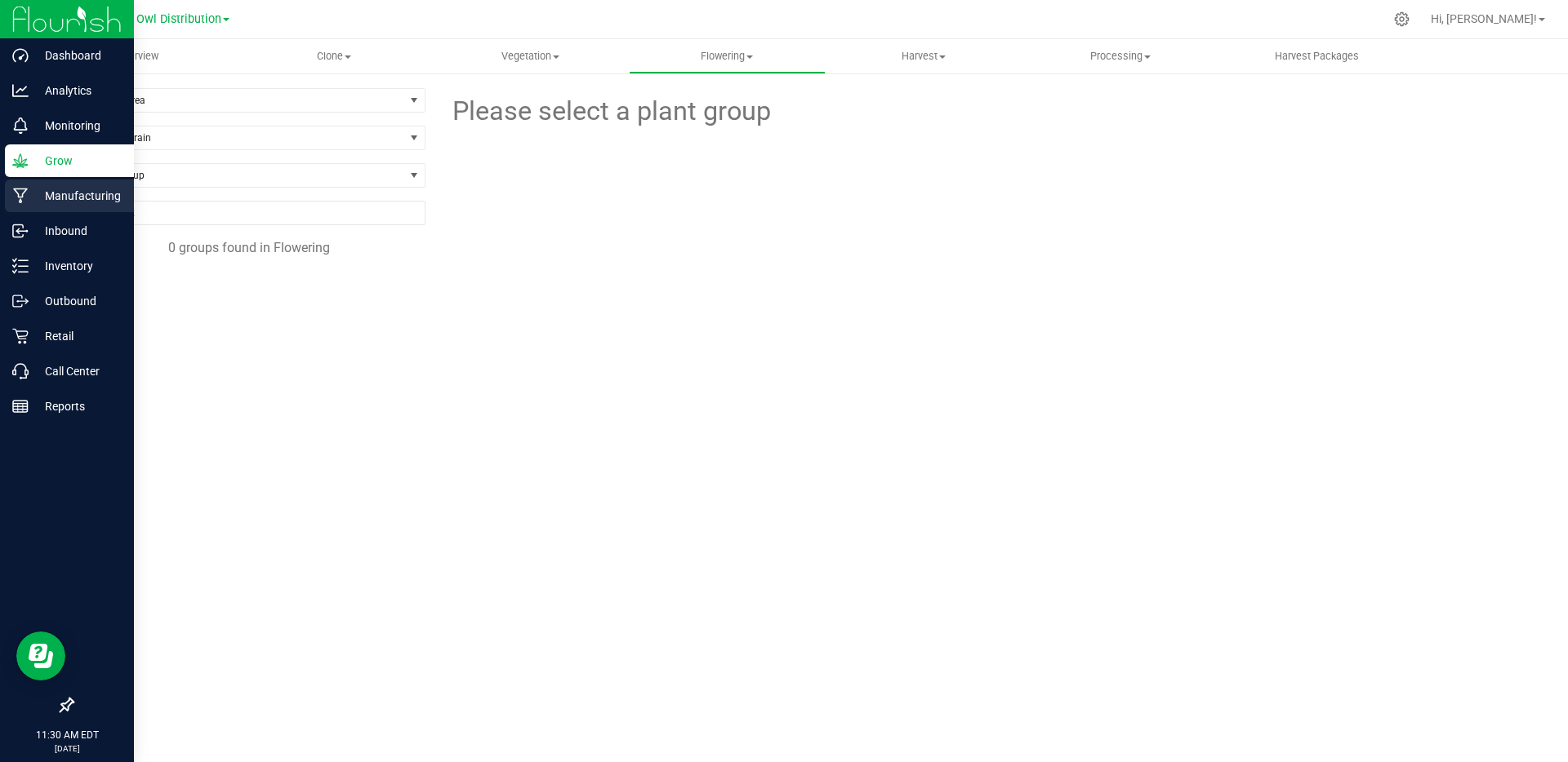
click at [54, 203] on p "Manufacturing" at bounding box center [78, 196] width 98 height 20
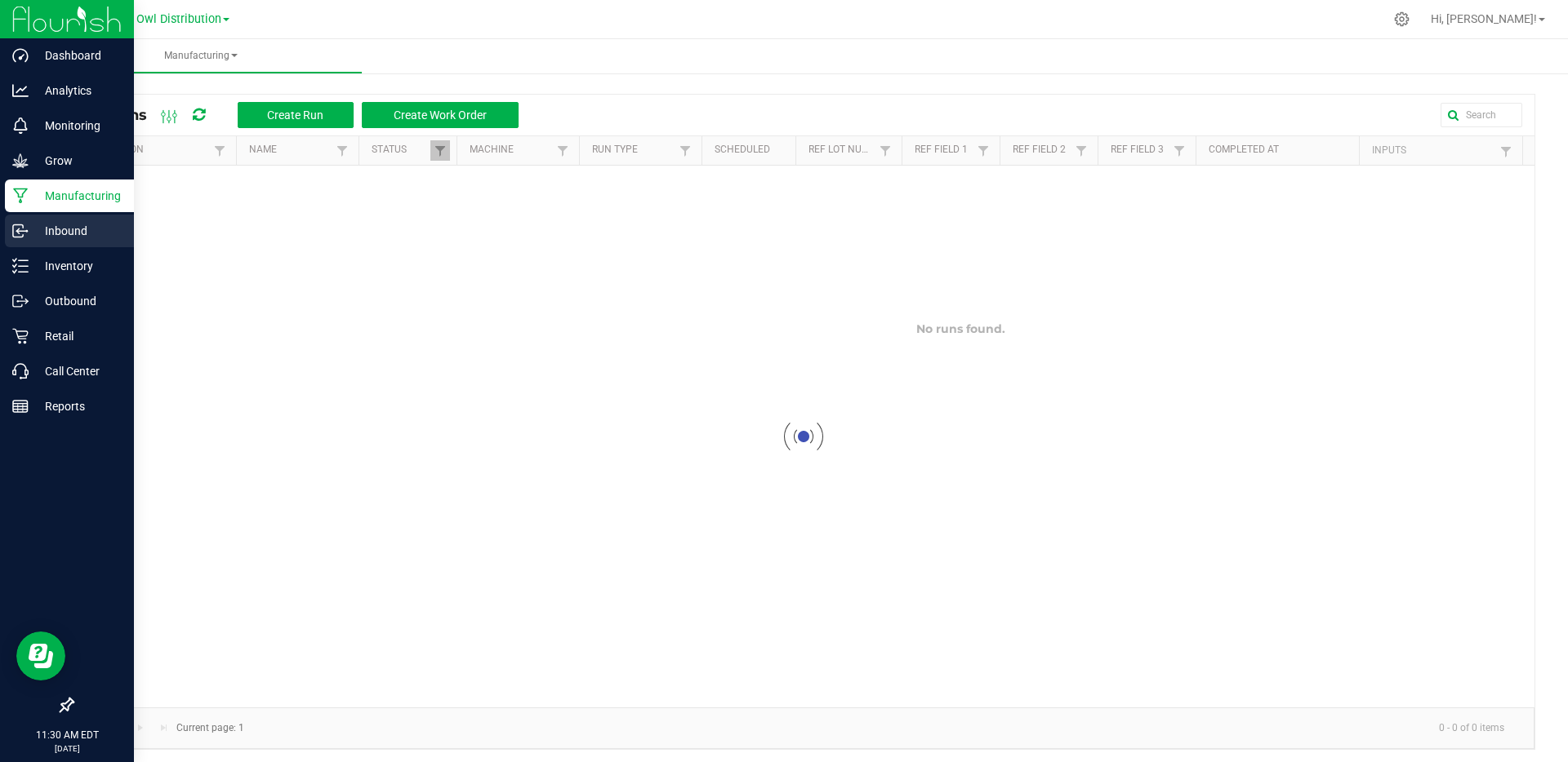
click at [82, 230] on p "Inbound" at bounding box center [78, 231] width 98 height 20
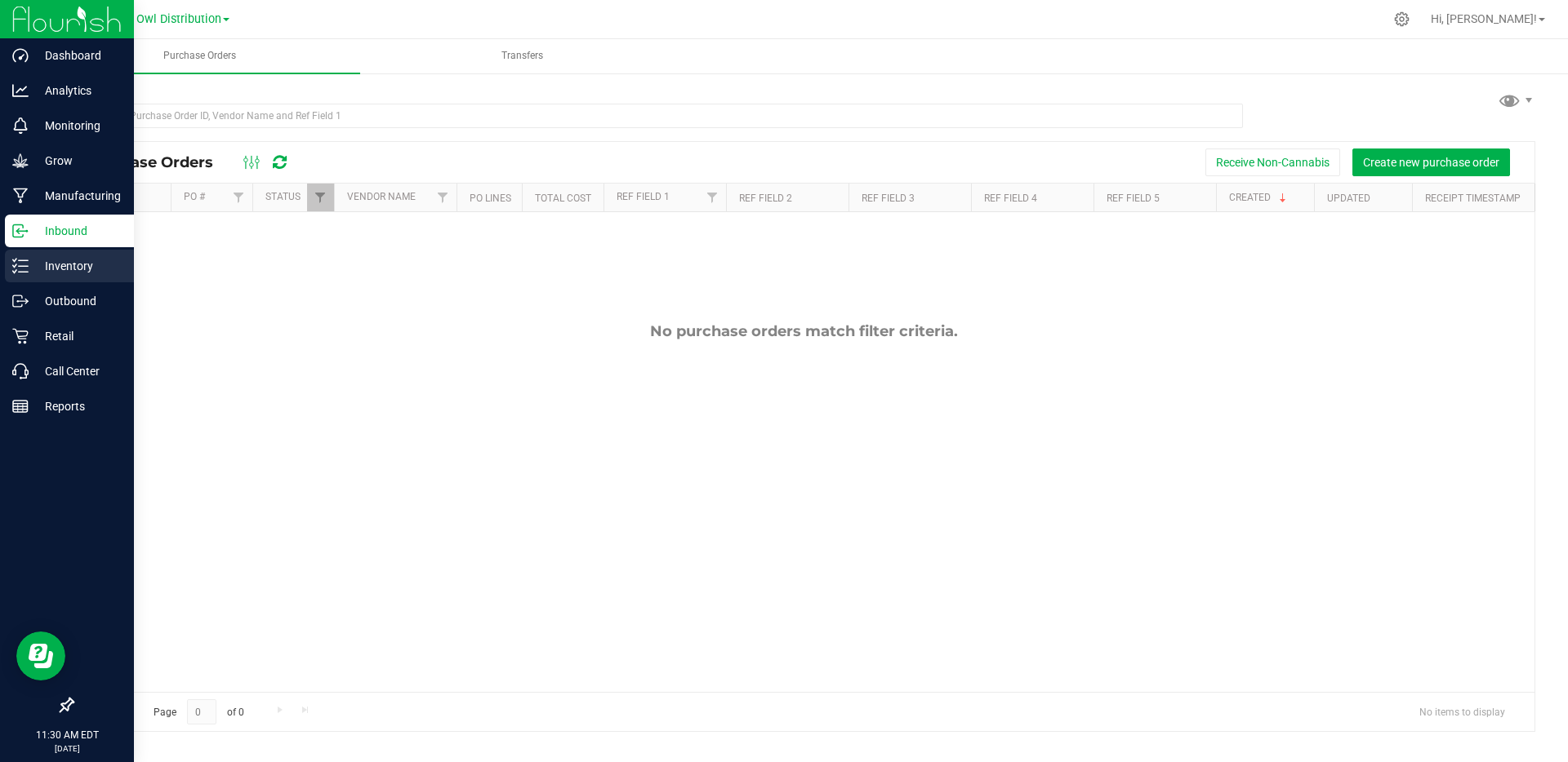
click at [84, 272] on p "Inventory" at bounding box center [78, 266] width 98 height 20
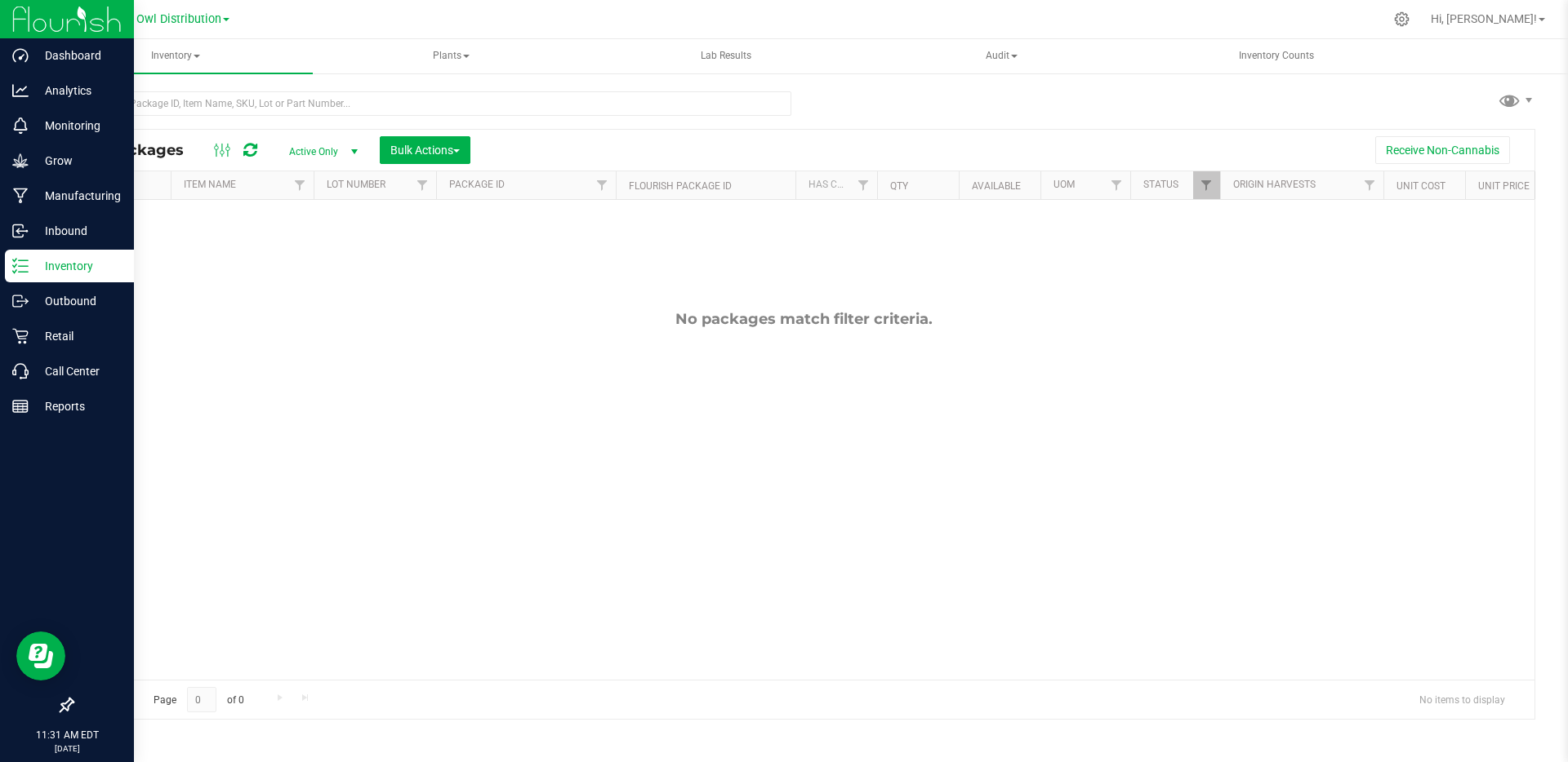
click at [12, 15] on div at bounding box center [67, 19] width 134 height 39
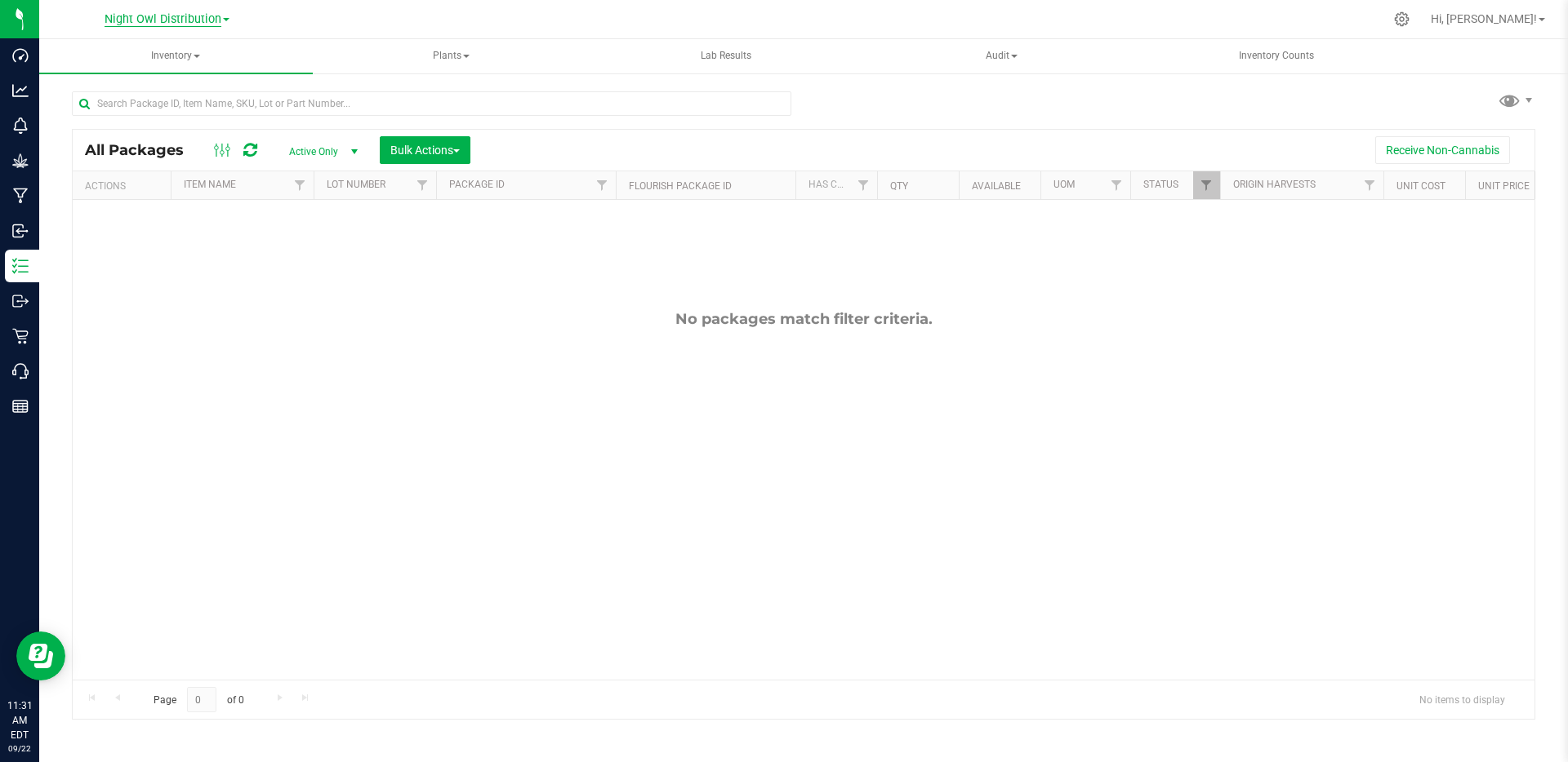
click at [153, 22] on span "Night Owl Distribution" at bounding box center [163, 19] width 117 height 15
click at [162, 61] on link "Night Owl Processing" at bounding box center [167, 58] width 238 height 22
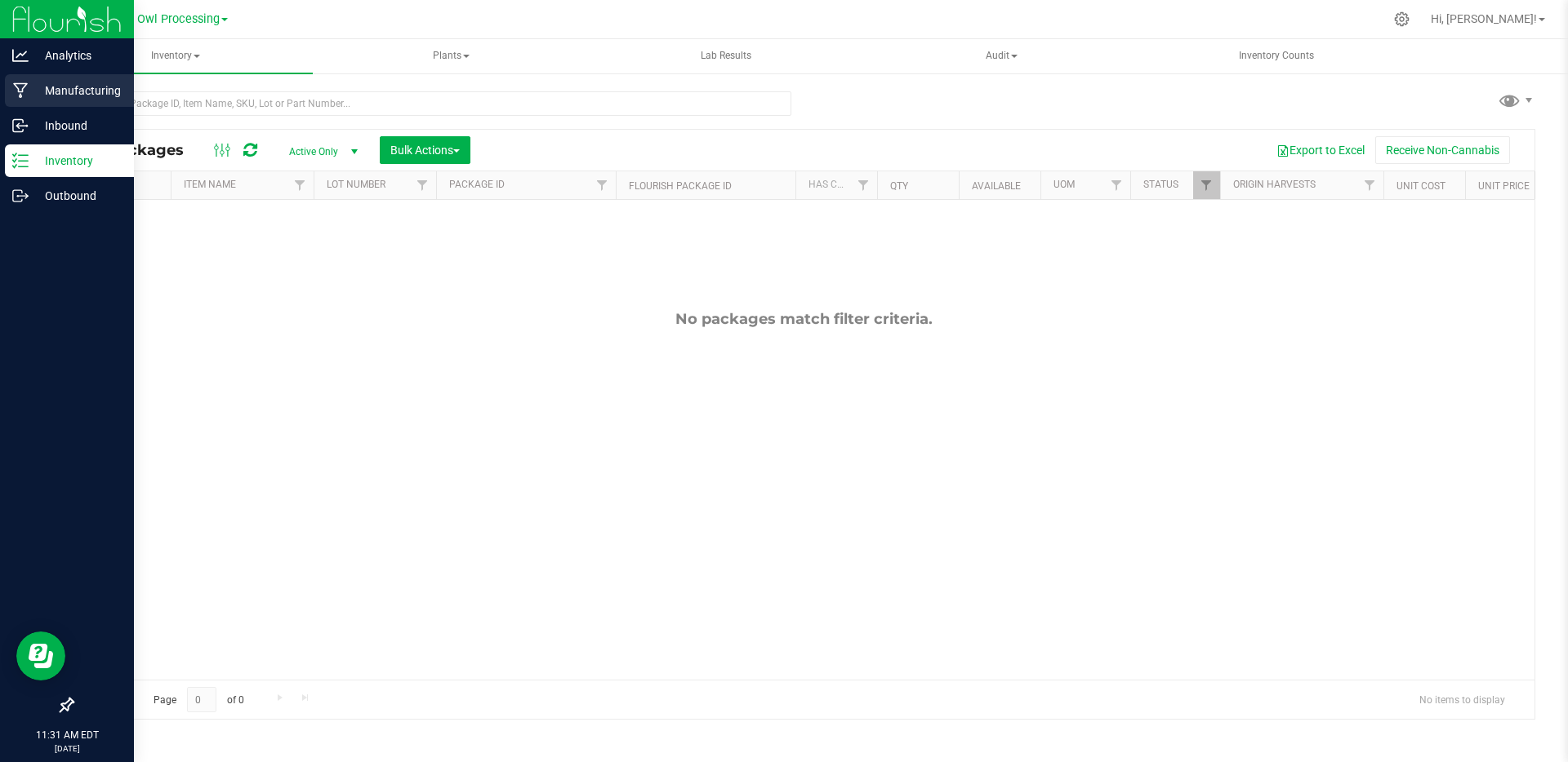
click at [65, 91] on p "Manufacturing" at bounding box center [78, 90] width 98 height 20
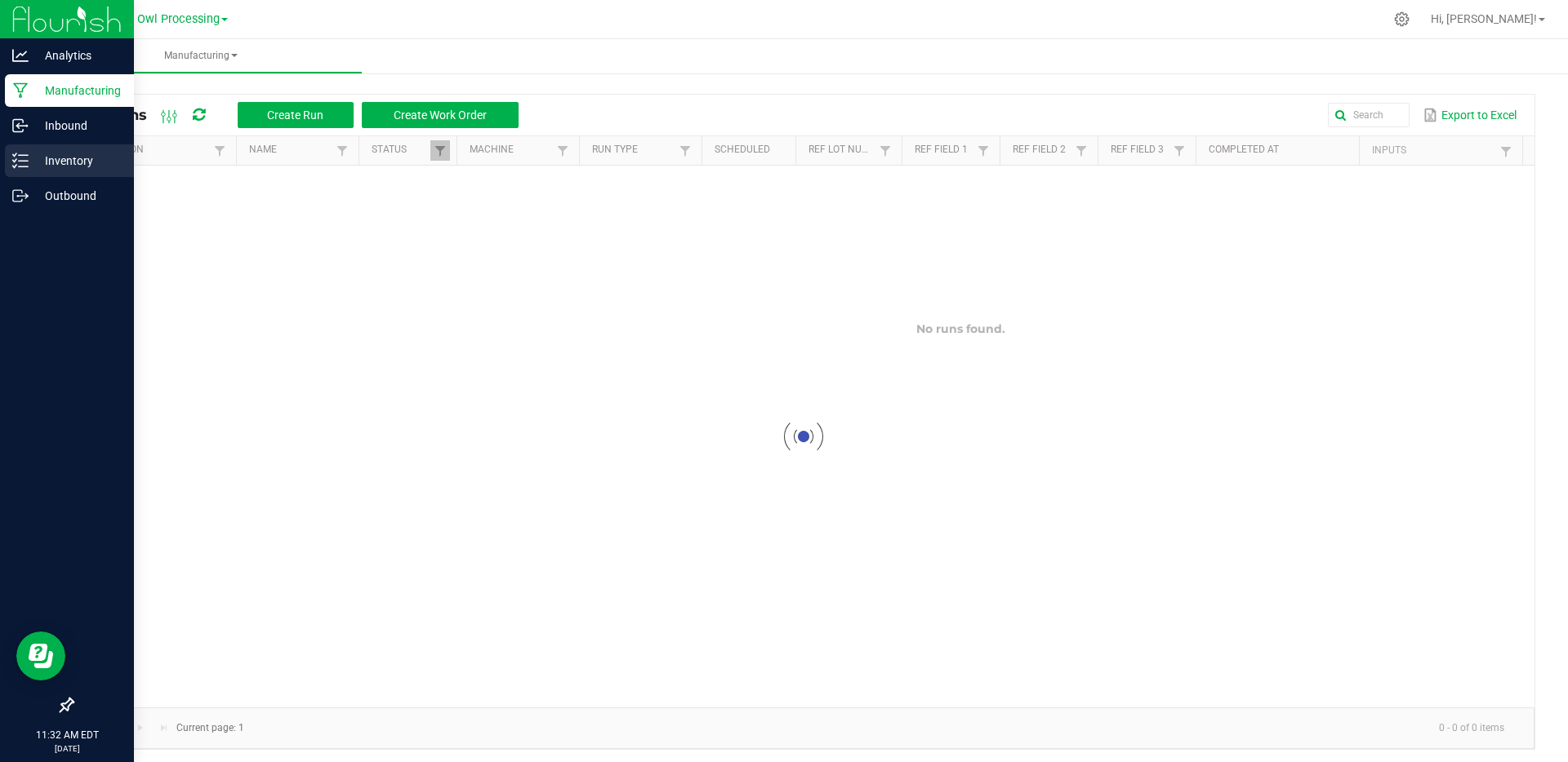
click at [26, 163] on icon at bounding box center [20, 161] width 16 height 16
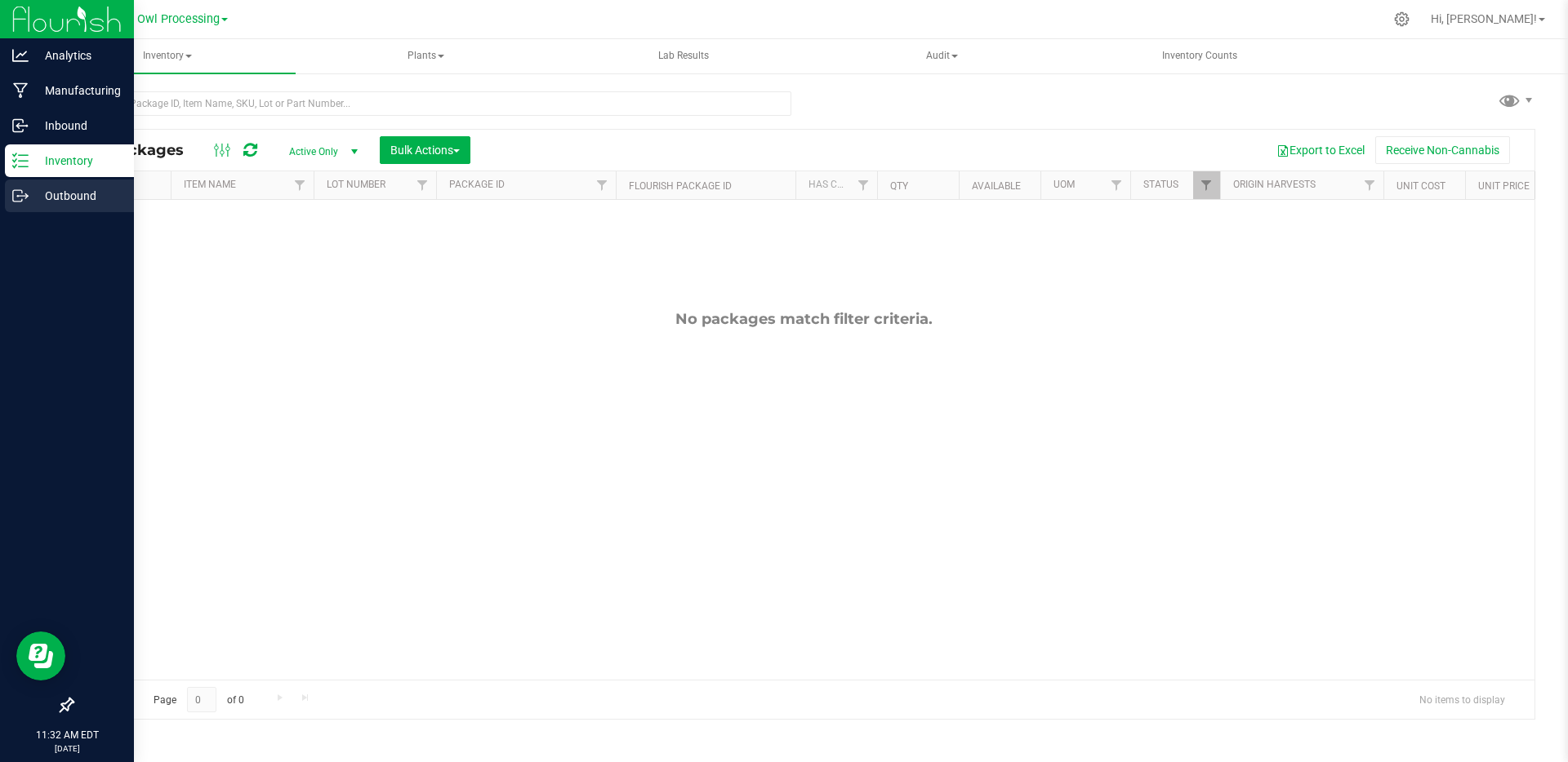
click at [66, 200] on p "Outbound" at bounding box center [78, 196] width 98 height 20
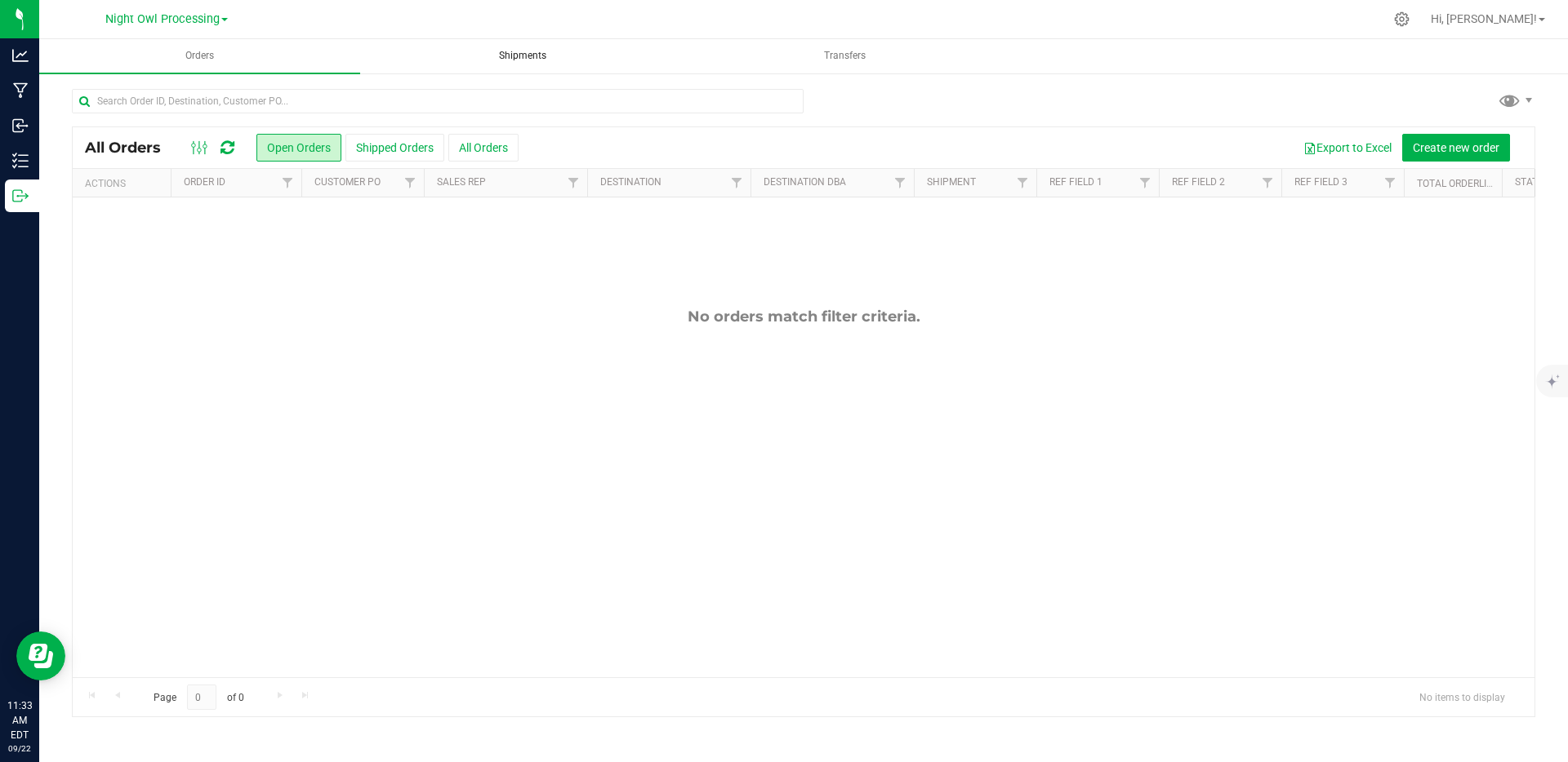
click at [518, 62] on span "Shipments" at bounding box center [523, 56] width 91 height 14
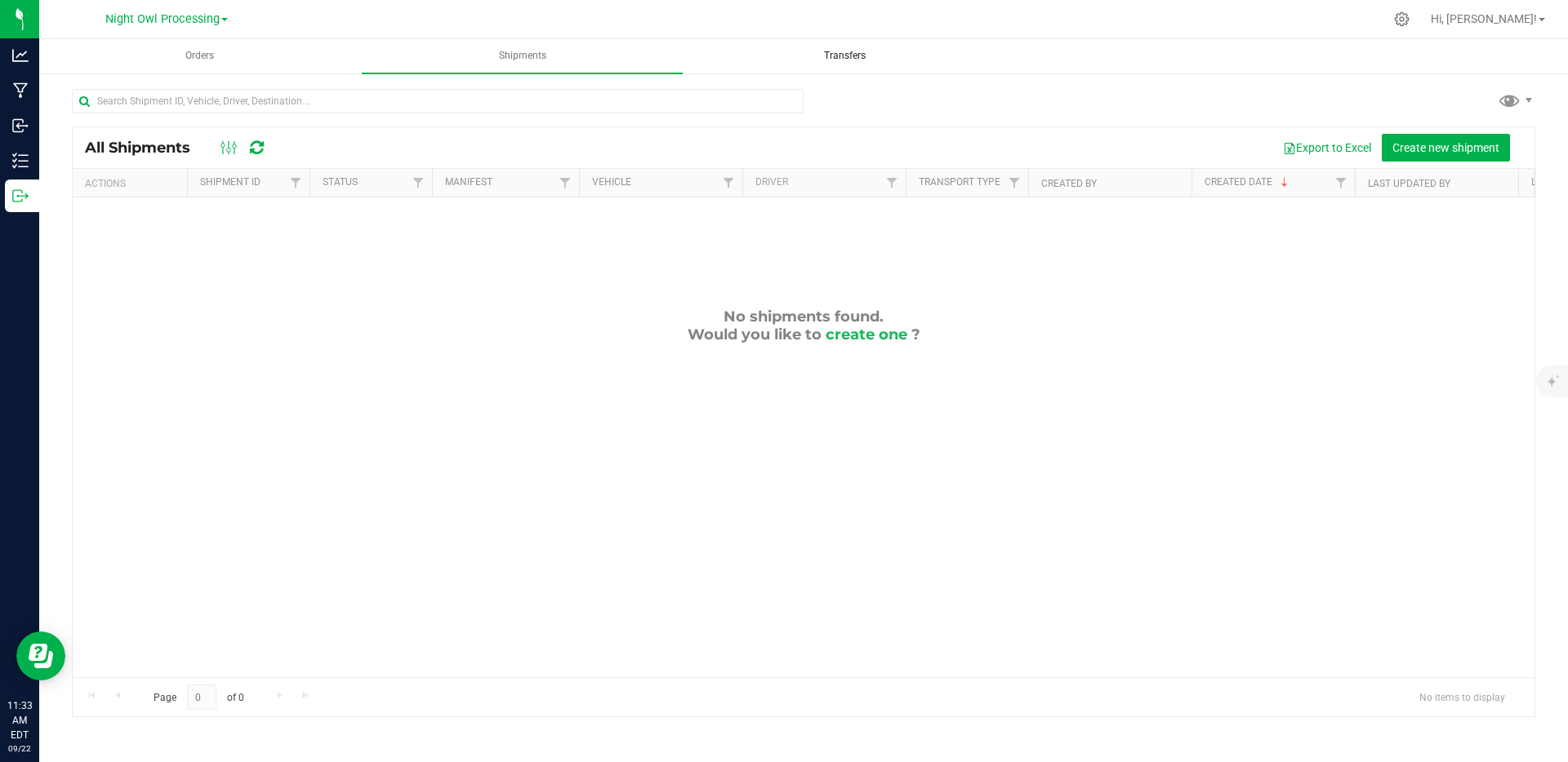
click at [835, 56] on span "Transfers" at bounding box center [845, 56] width 85 height 14
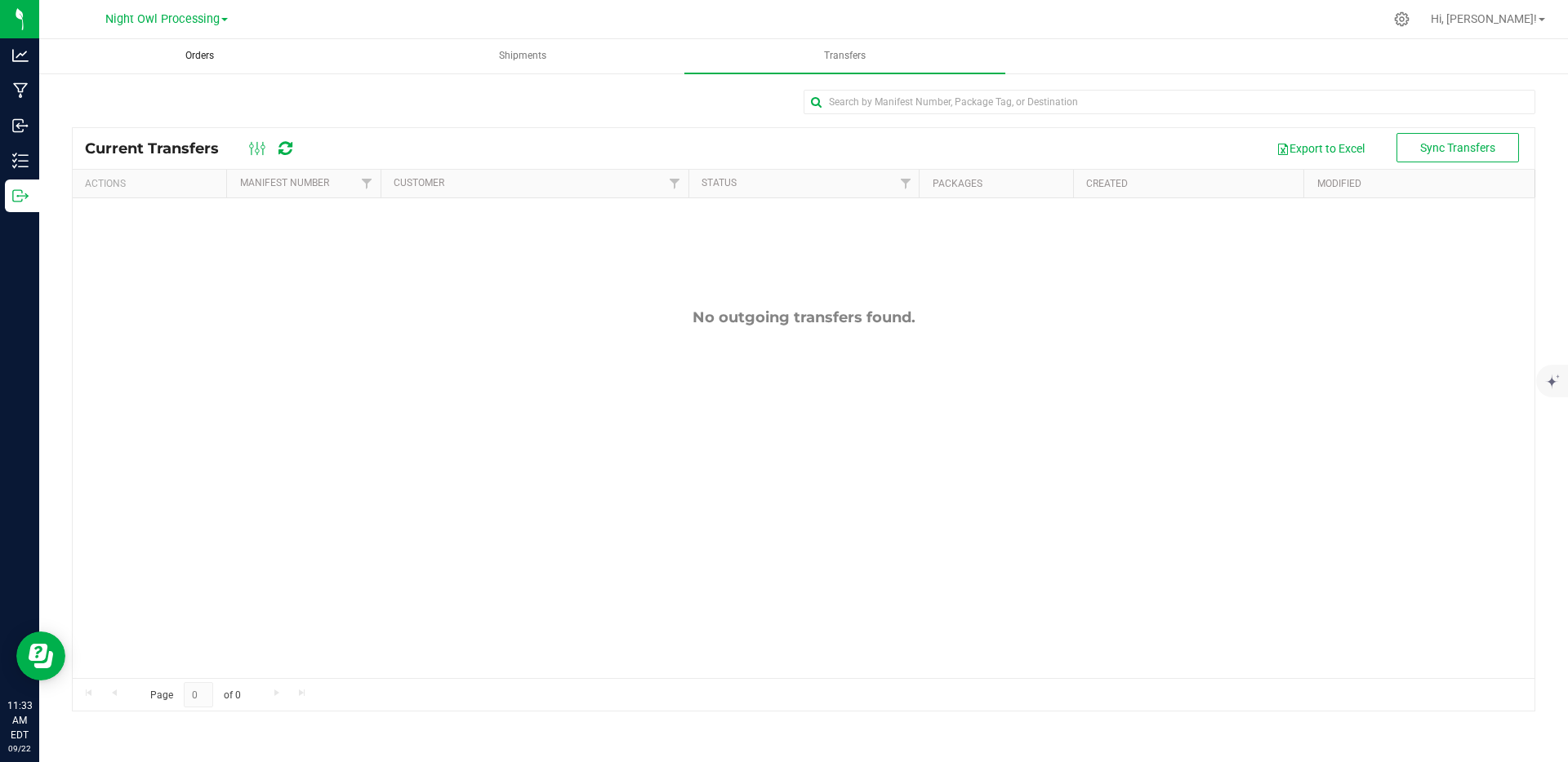
click at [206, 55] on span "Orders" at bounding box center [199, 56] width 73 height 14
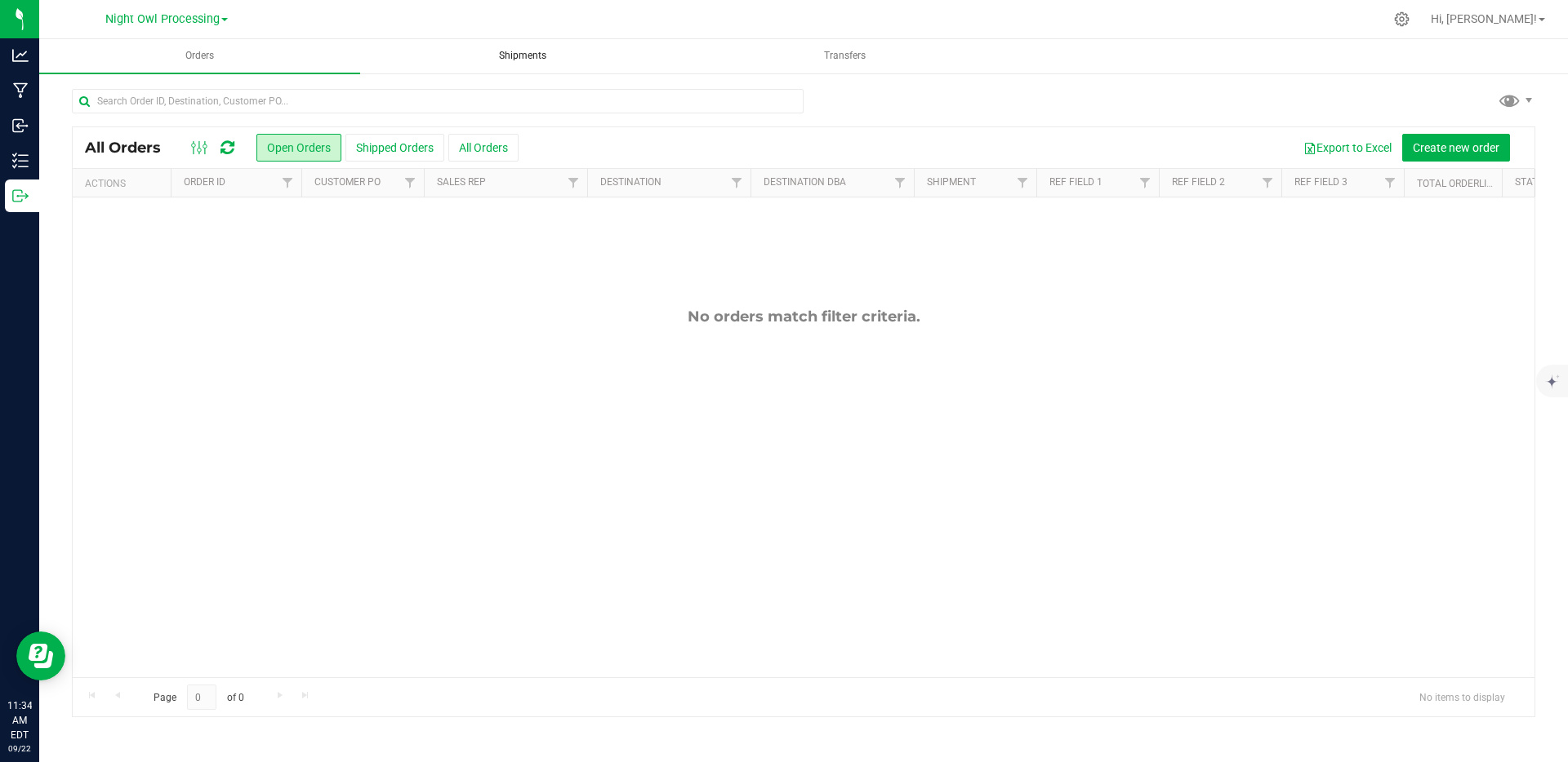
click at [545, 55] on span "Shipments" at bounding box center [523, 56] width 91 height 14
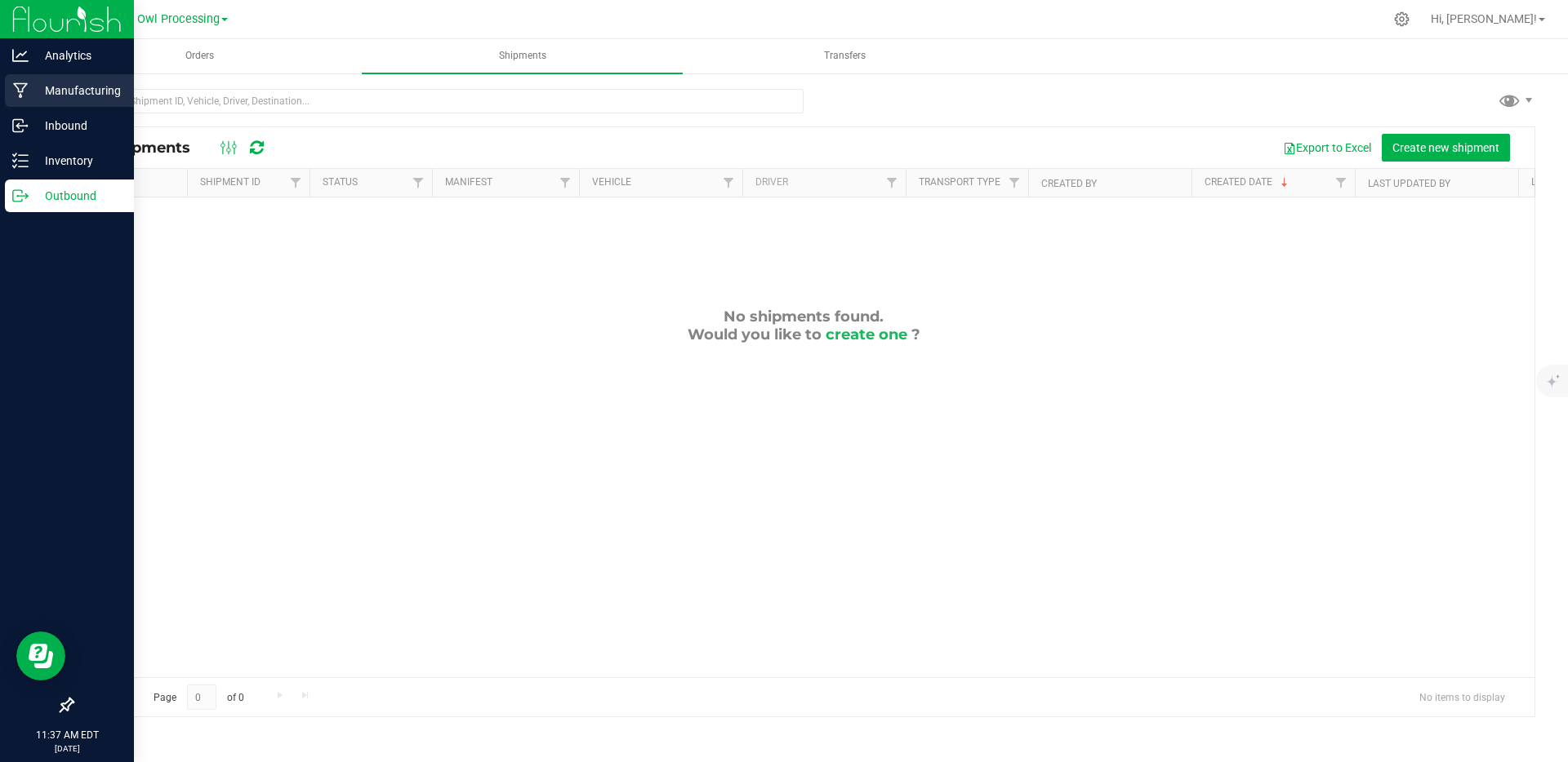
click at [40, 92] on p "Manufacturing" at bounding box center [78, 90] width 98 height 20
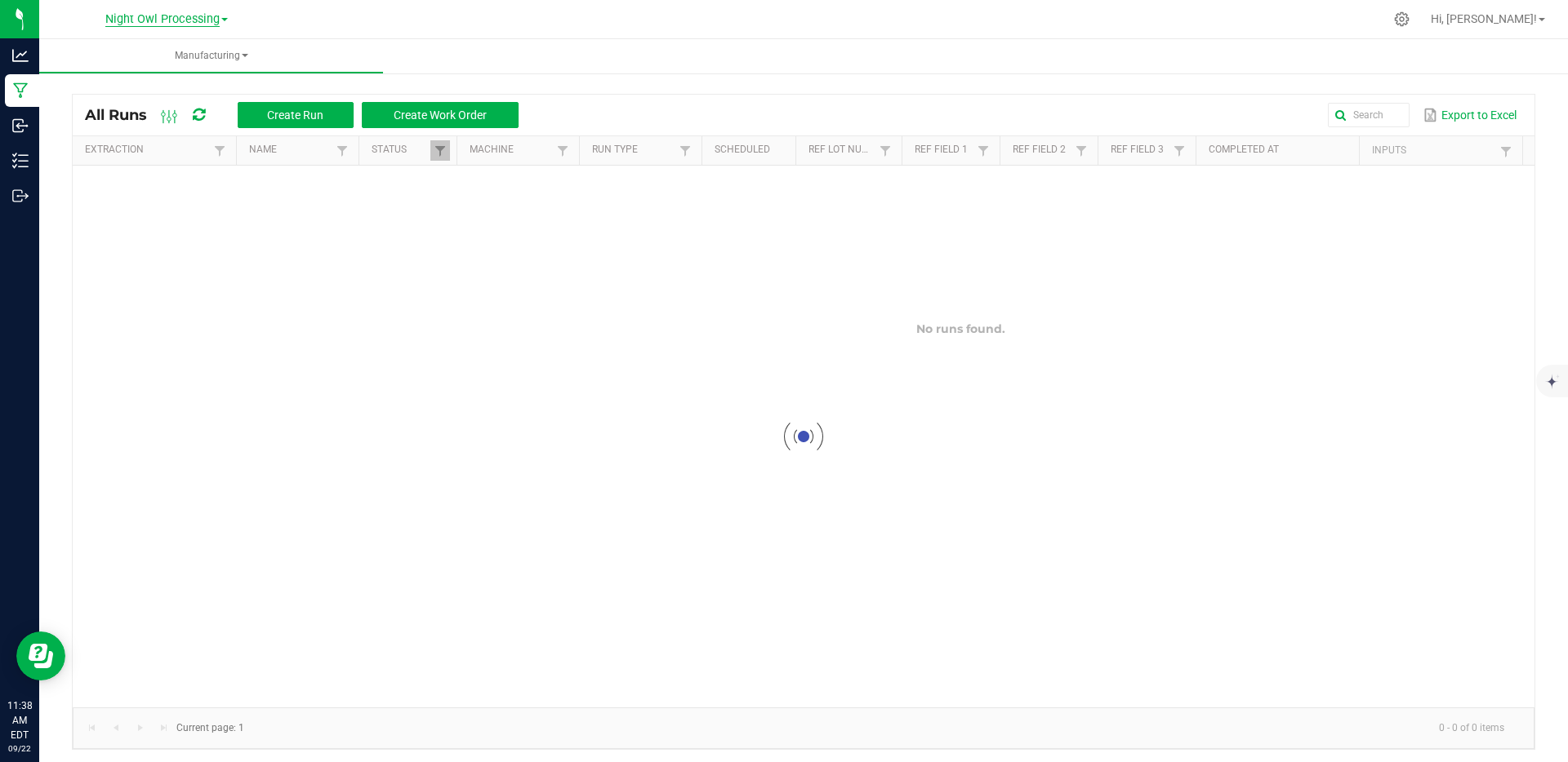
click at [187, 21] on span "Night Owl Processing" at bounding box center [162, 19] width 114 height 15
click at [173, 80] on link "Night Owl Distribution" at bounding box center [167, 79] width 238 height 22
click at [1422, 25] on div at bounding box center [1401, 19] width 41 height 35
click at [1410, 22] on icon at bounding box center [1401, 19] width 17 height 17
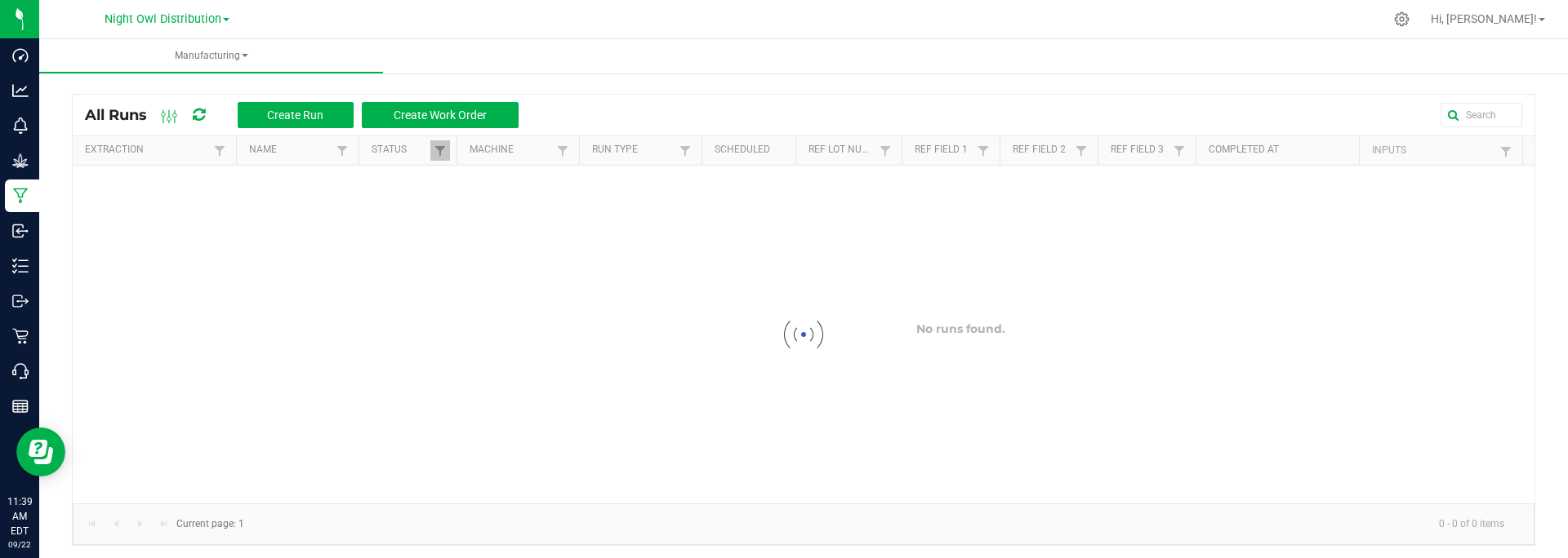
click at [1203, 312] on div at bounding box center [803, 335] width 1462 height 338
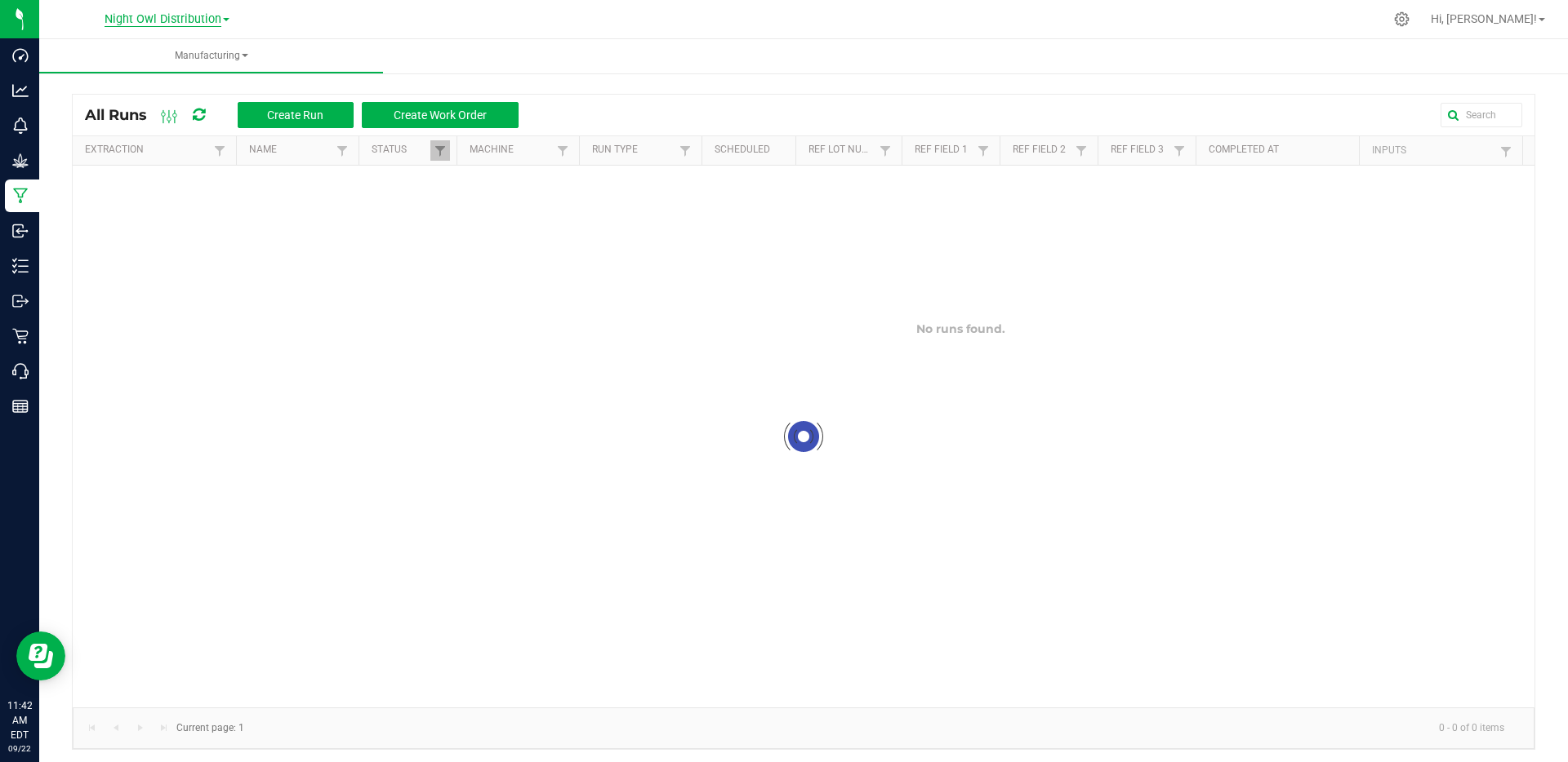
click at [199, 20] on span "Night Owl Distribution" at bounding box center [163, 19] width 117 height 15
click at [239, 284] on div at bounding box center [803, 437] width 1462 height 542
